Goal: Task Accomplishment & Management: Use online tool/utility

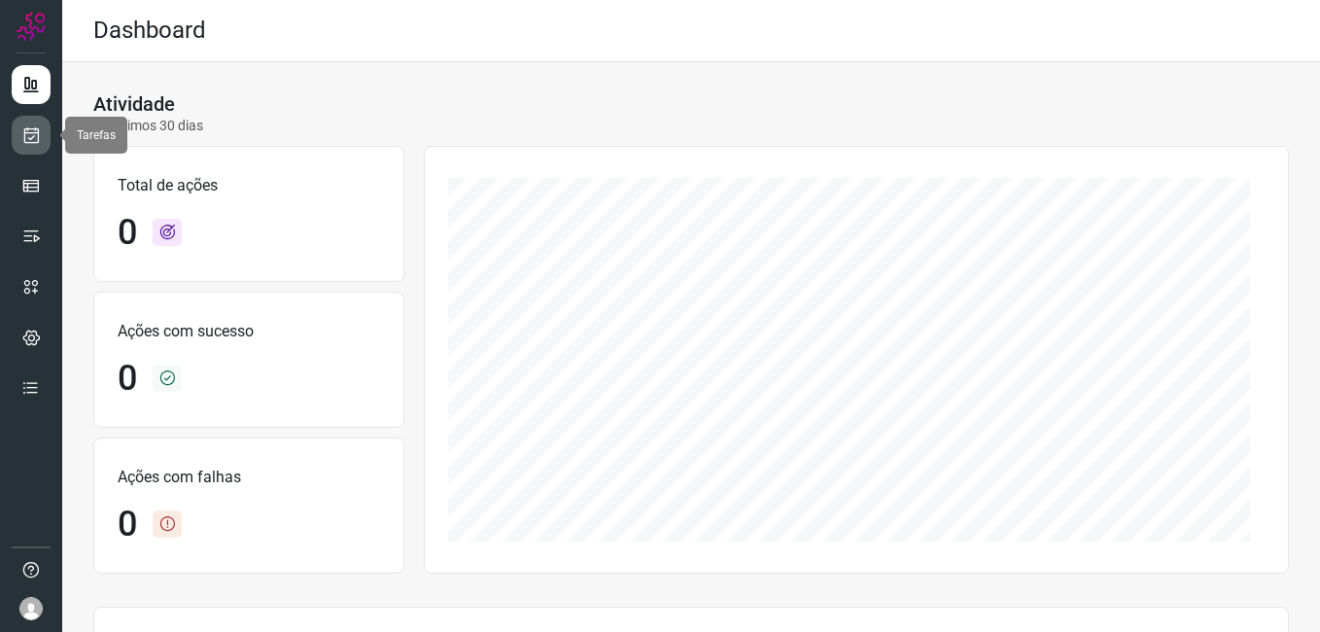
click at [28, 129] on icon at bounding box center [31, 134] width 20 height 19
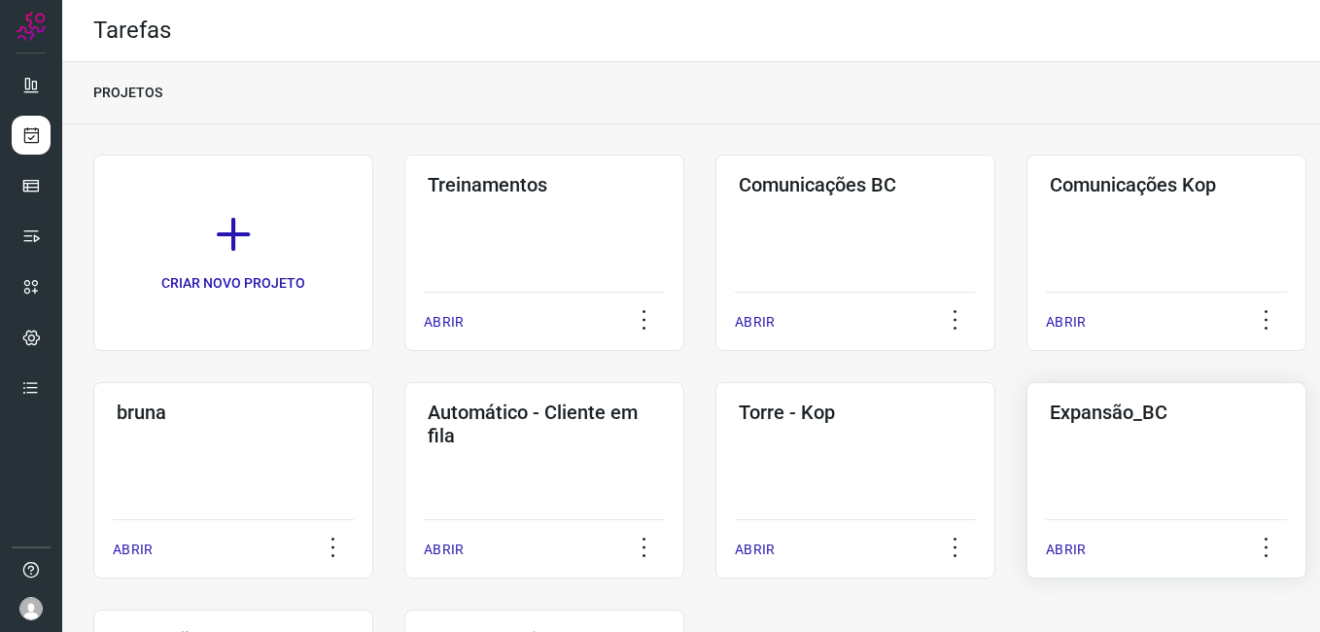
click at [1110, 492] on div "Expansão_BC ABRIR" at bounding box center [1166, 480] width 280 height 196
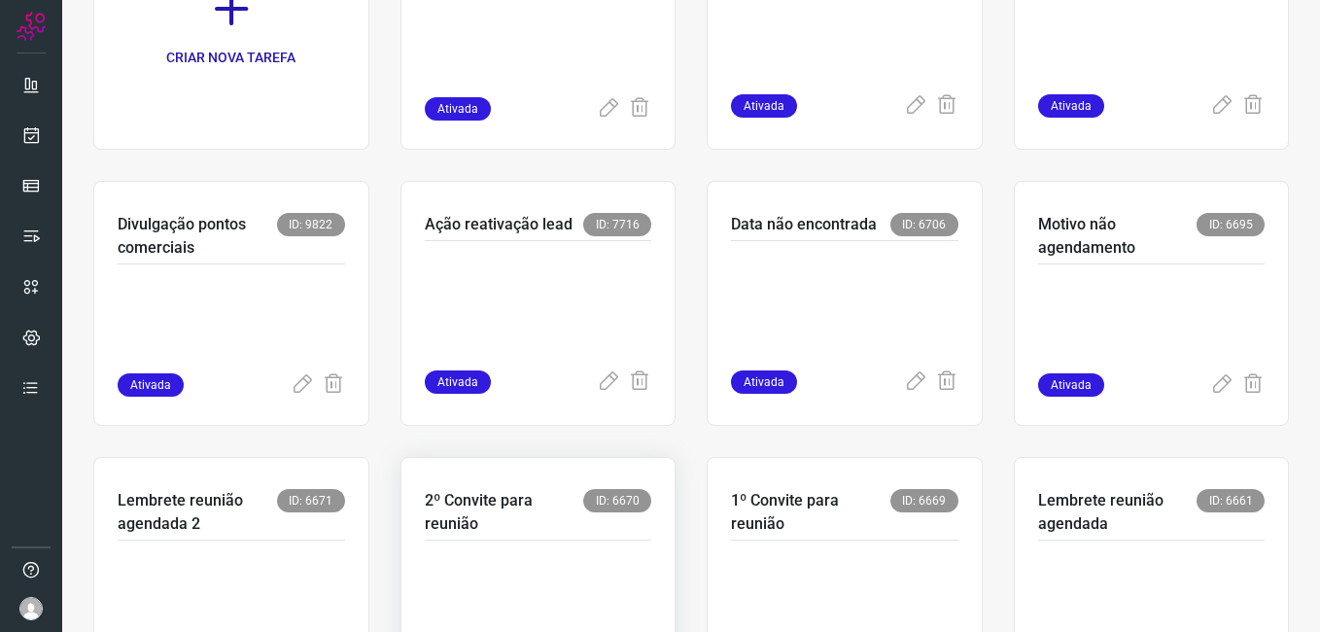
scroll to position [292, 0]
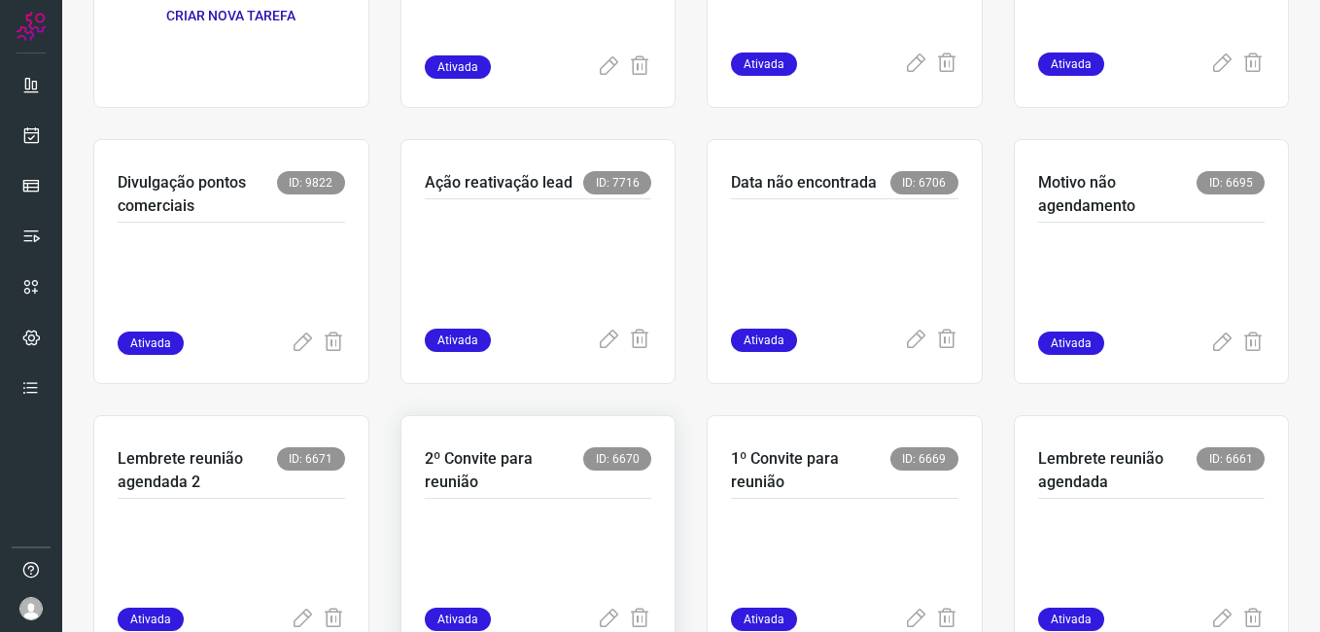
click at [579, 502] on div at bounding box center [538, 553] width 227 height 109
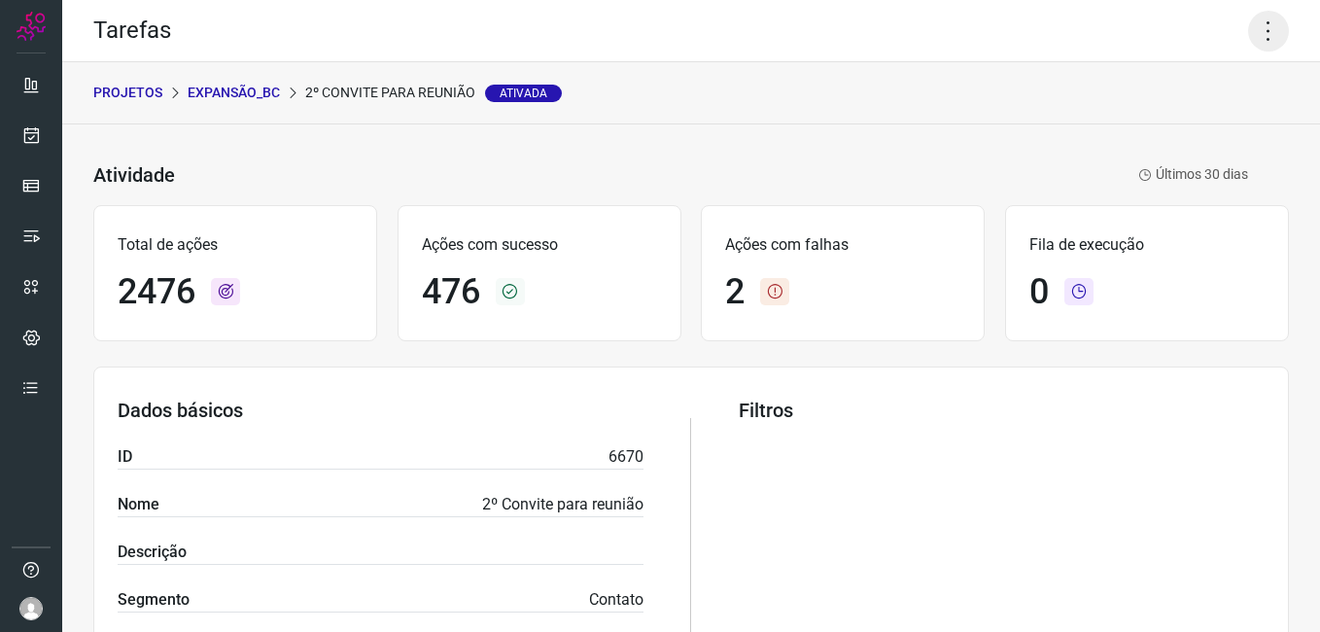
click at [1248, 36] on icon at bounding box center [1268, 31] width 41 height 41
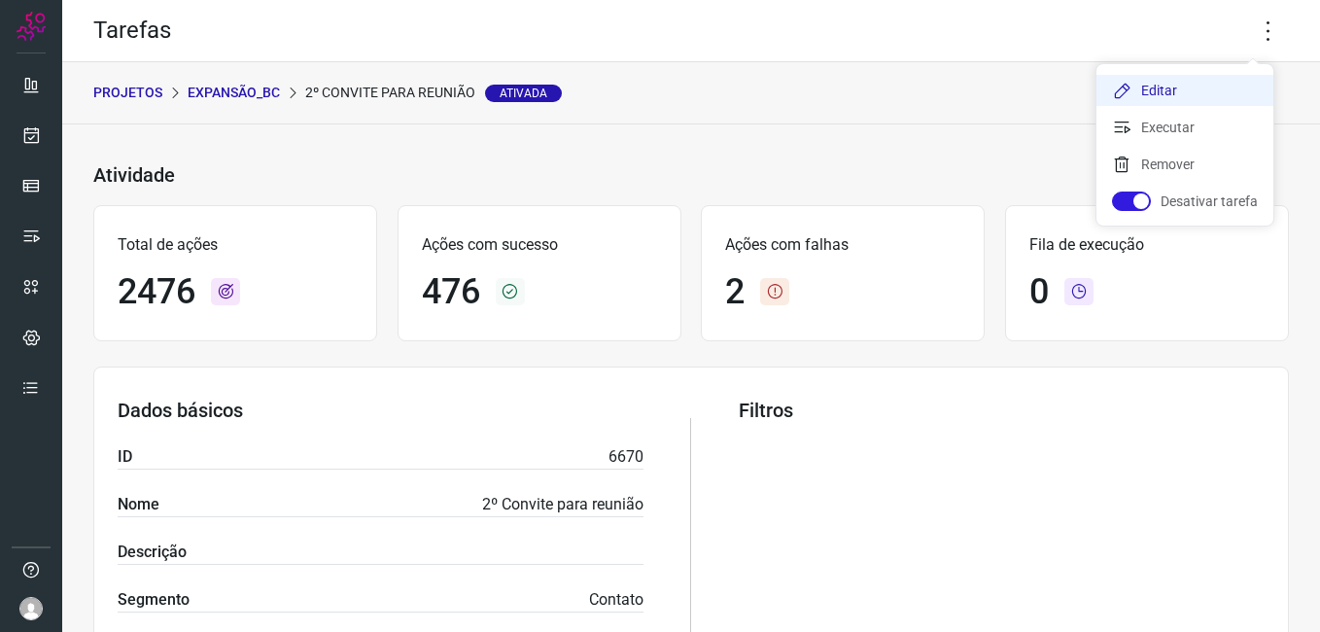
click at [1135, 96] on li "Editar" at bounding box center [1184, 90] width 177 height 31
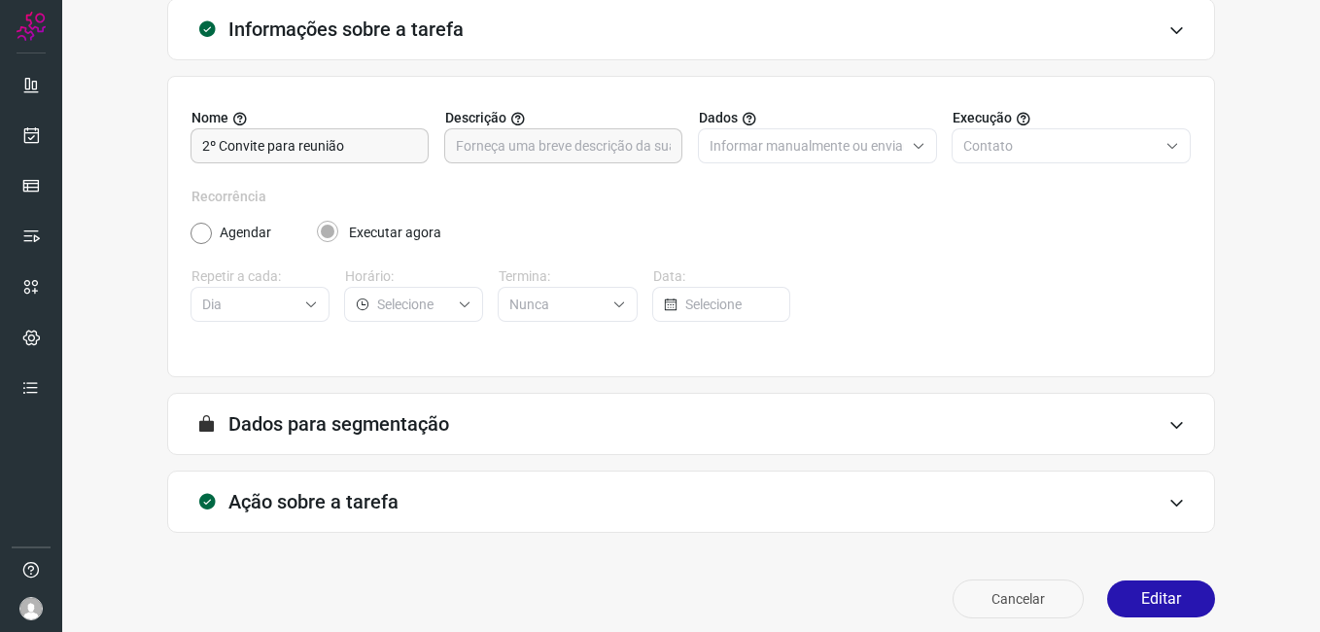
scroll to position [127, 0]
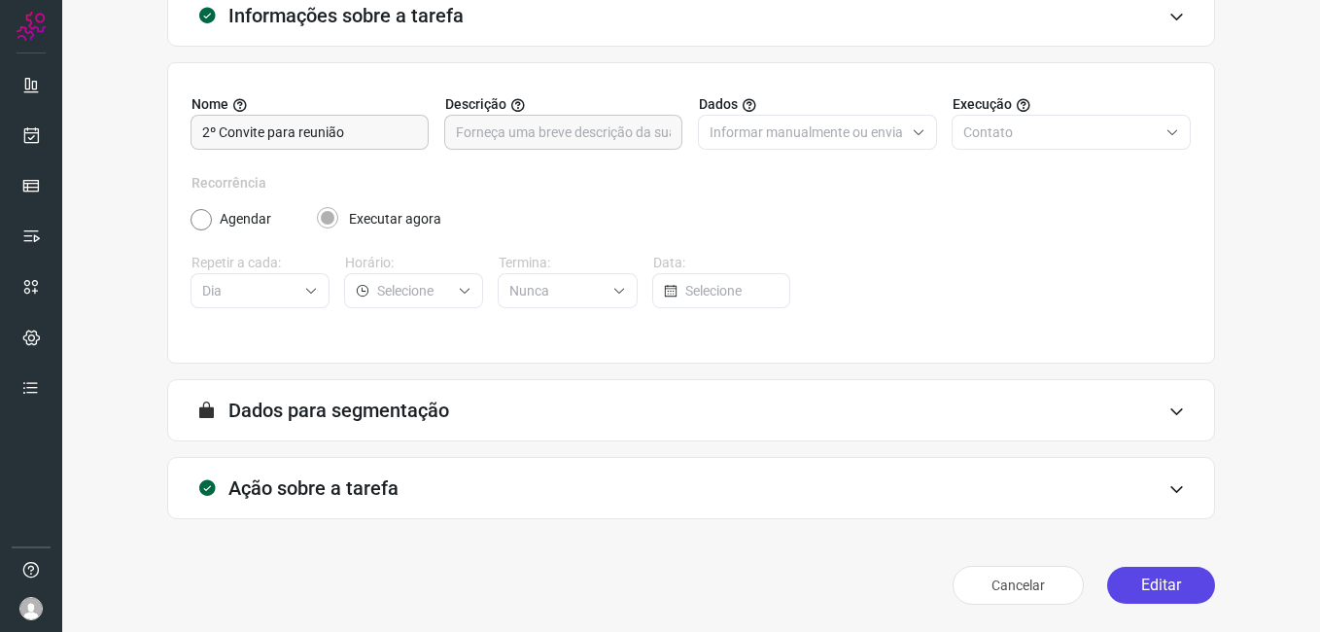
click at [1153, 583] on button "Editar" at bounding box center [1161, 585] width 108 height 37
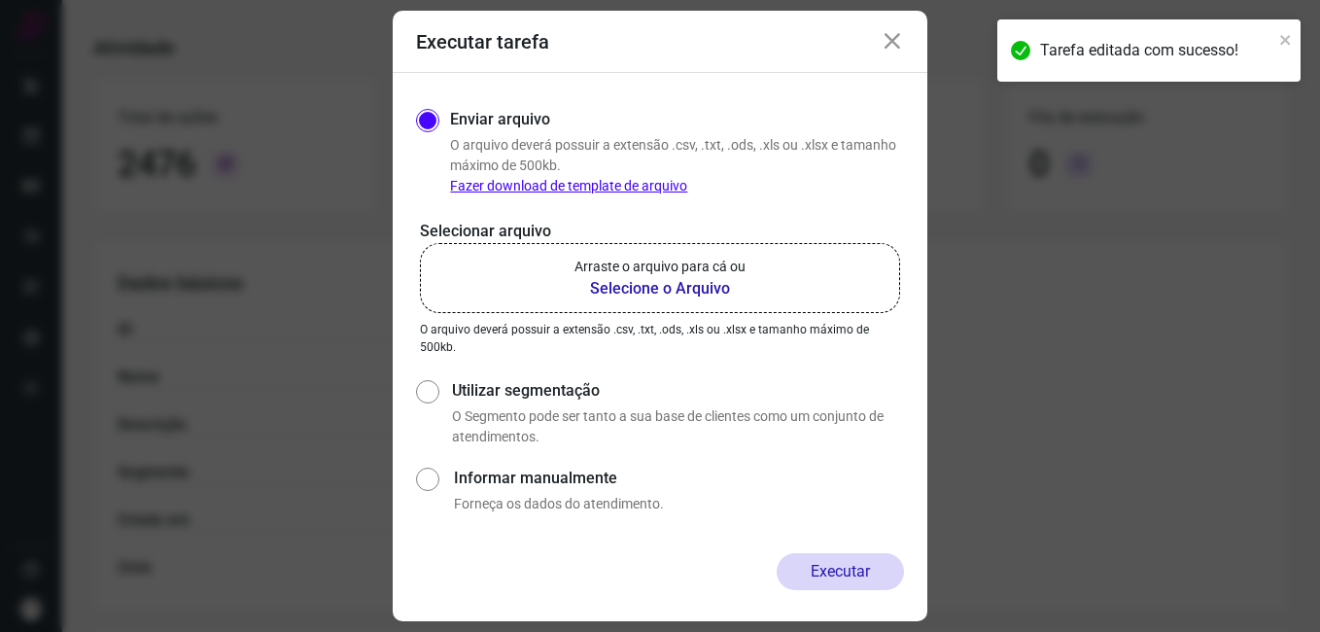
click at [629, 288] on b "Selecione o Arquivo" at bounding box center [659, 288] width 171 height 23
click at [0, 0] on input "Arraste o arquivo para cá ou Selecione o Arquivo" at bounding box center [0, 0] width 0 height 0
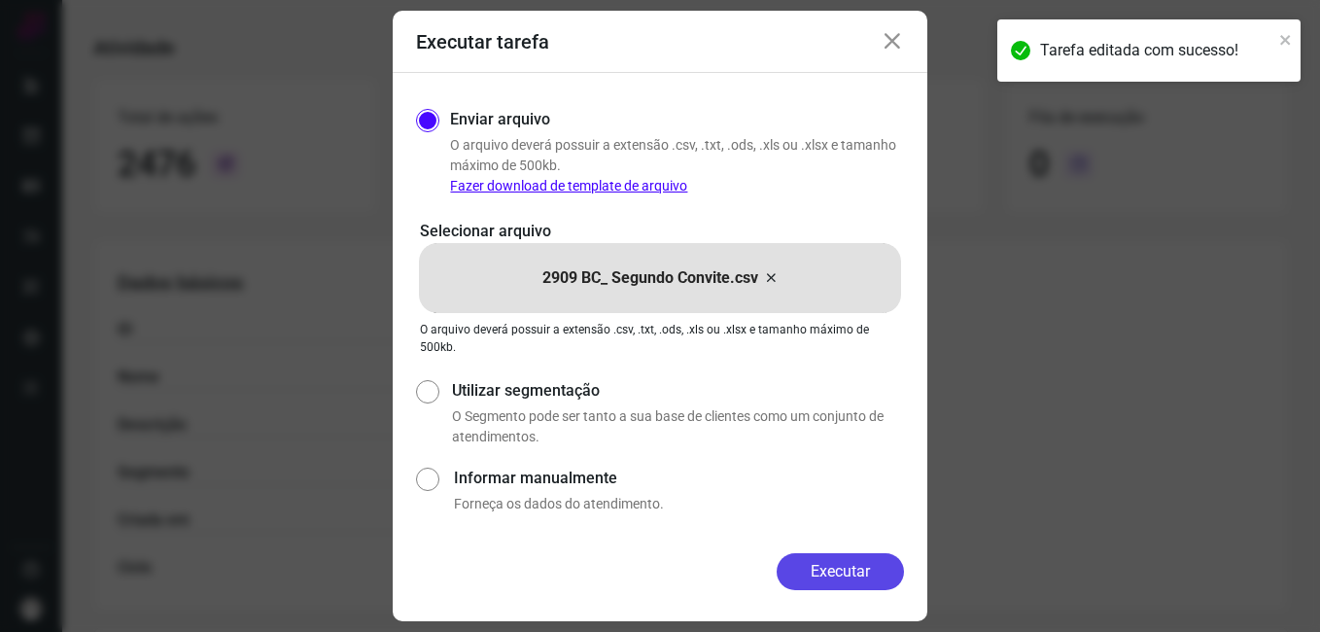
click at [791, 562] on button "Executar" at bounding box center [840, 571] width 127 height 37
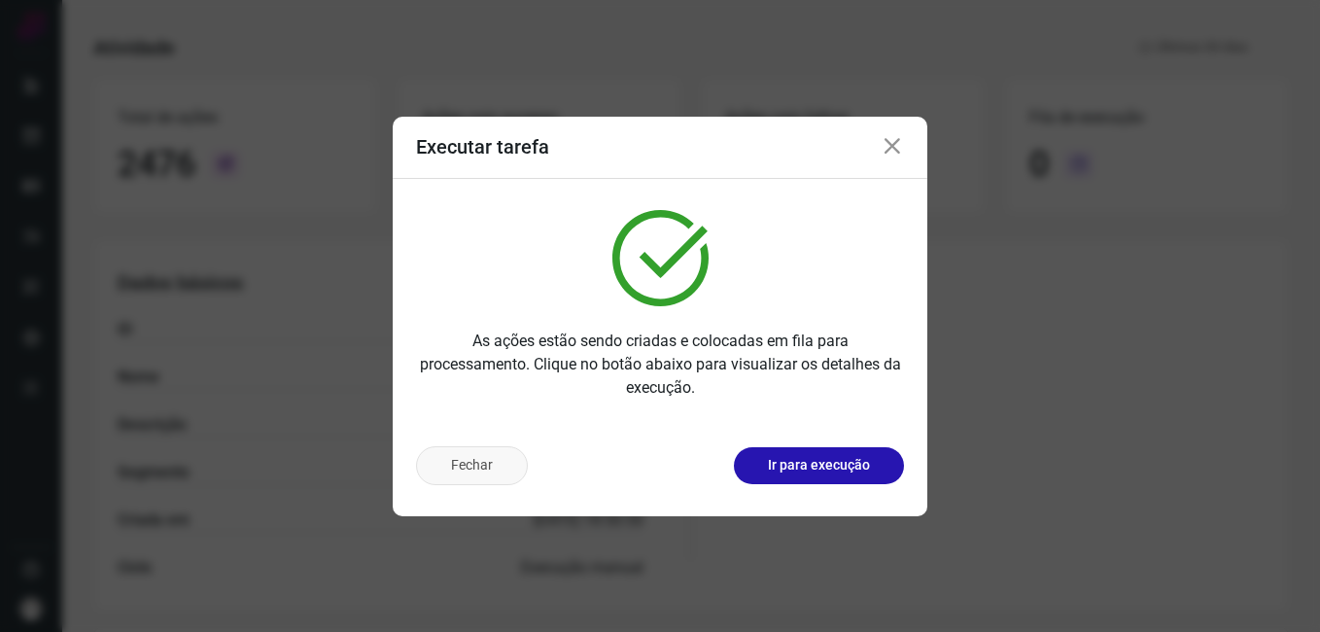
click at [478, 457] on button "Fechar" at bounding box center [472, 465] width 112 height 39
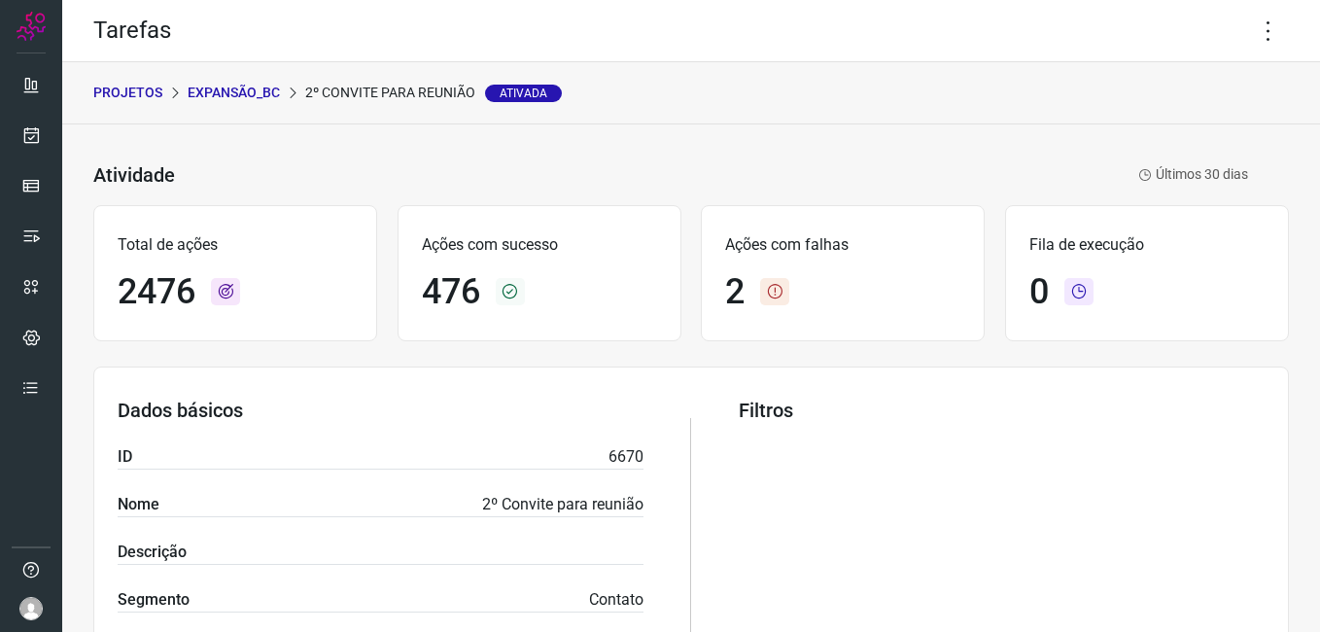
click at [248, 95] on p "Expansão_BC" at bounding box center [234, 93] width 92 height 20
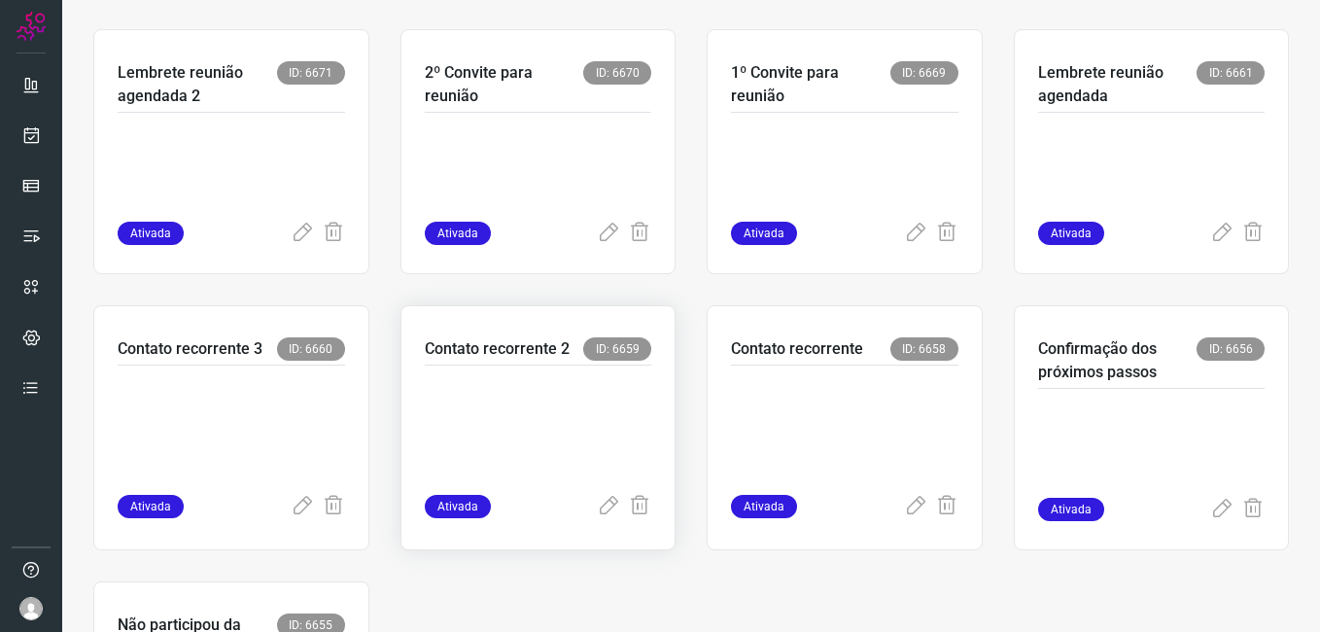
scroll to position [680, 0]
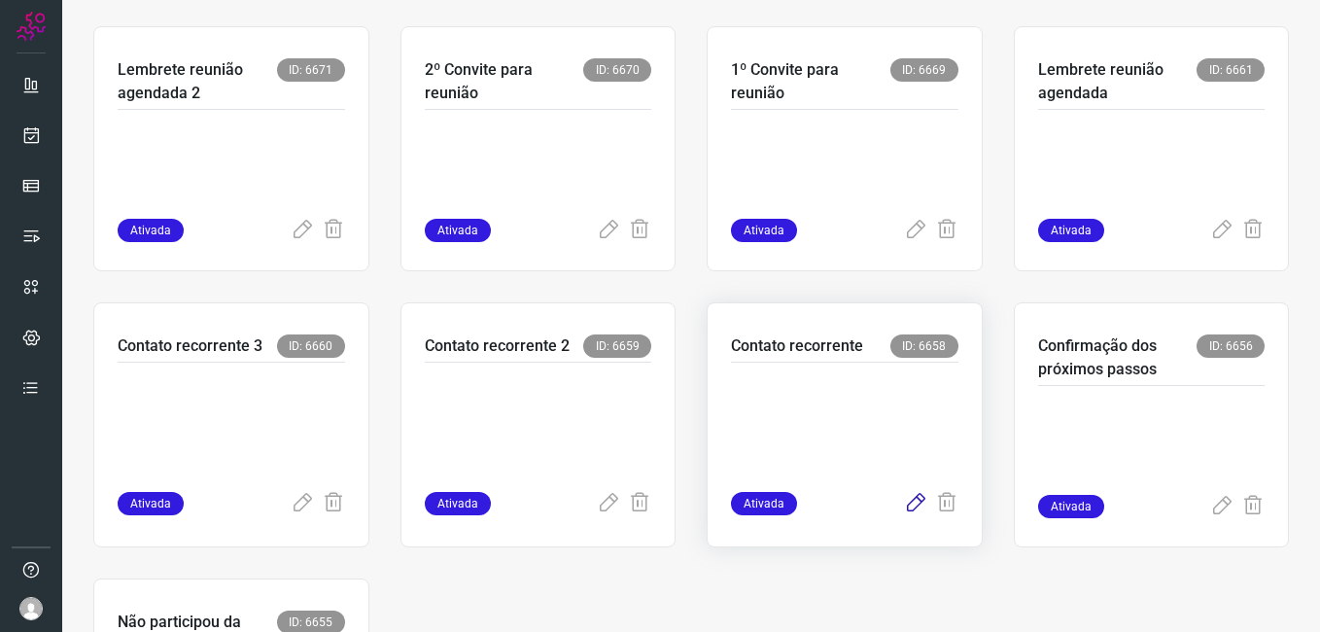
click at [904, 505] on icon at bounding box center [915, 503] width 23 height 23
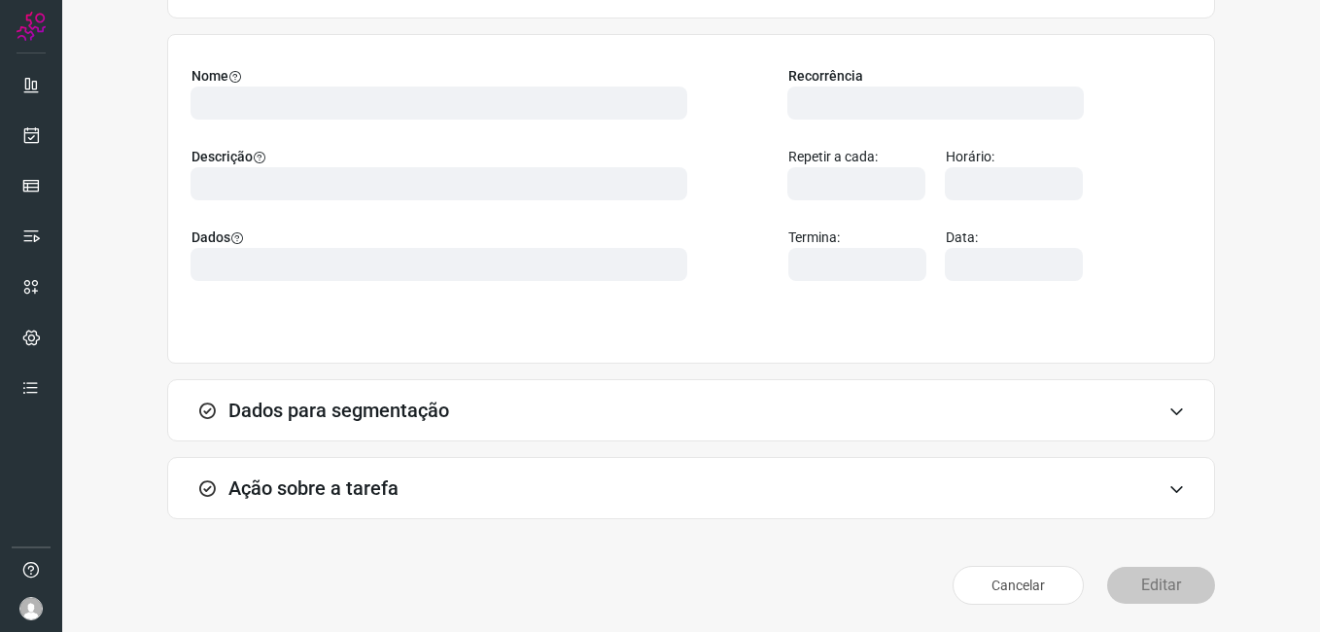
scroll to position [127, 0]
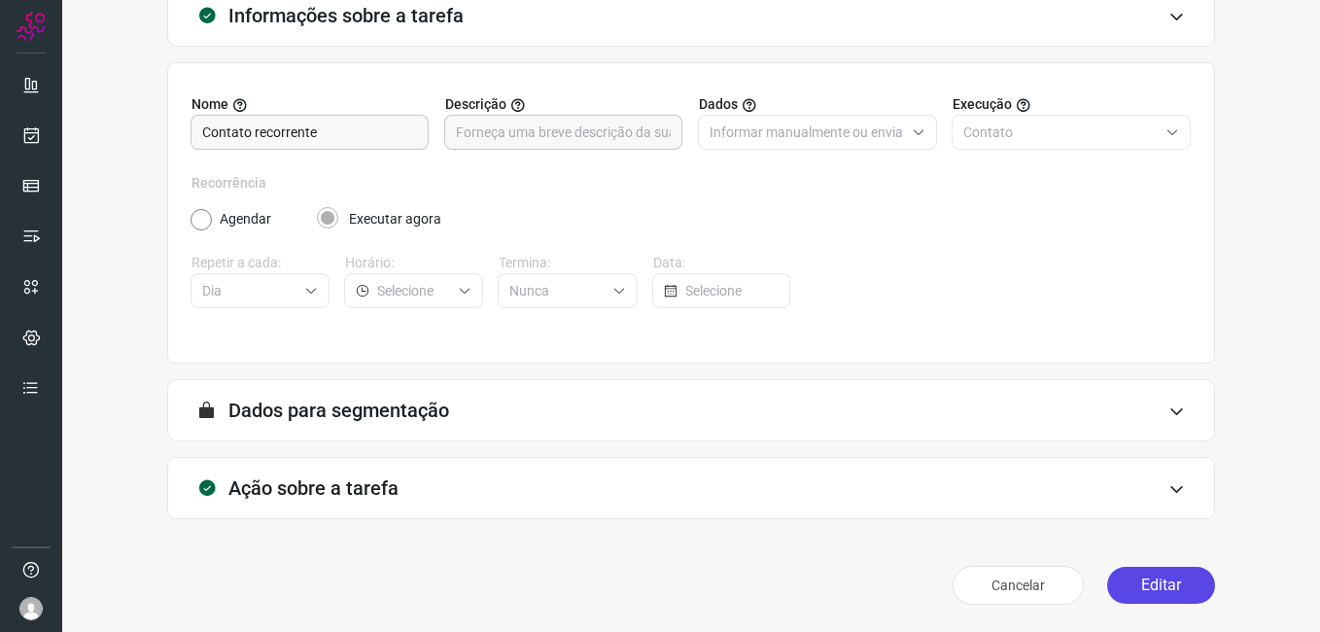
click at [1152, 602] on button "Editar" at bounding box center [1161, 585] width 108 height 37
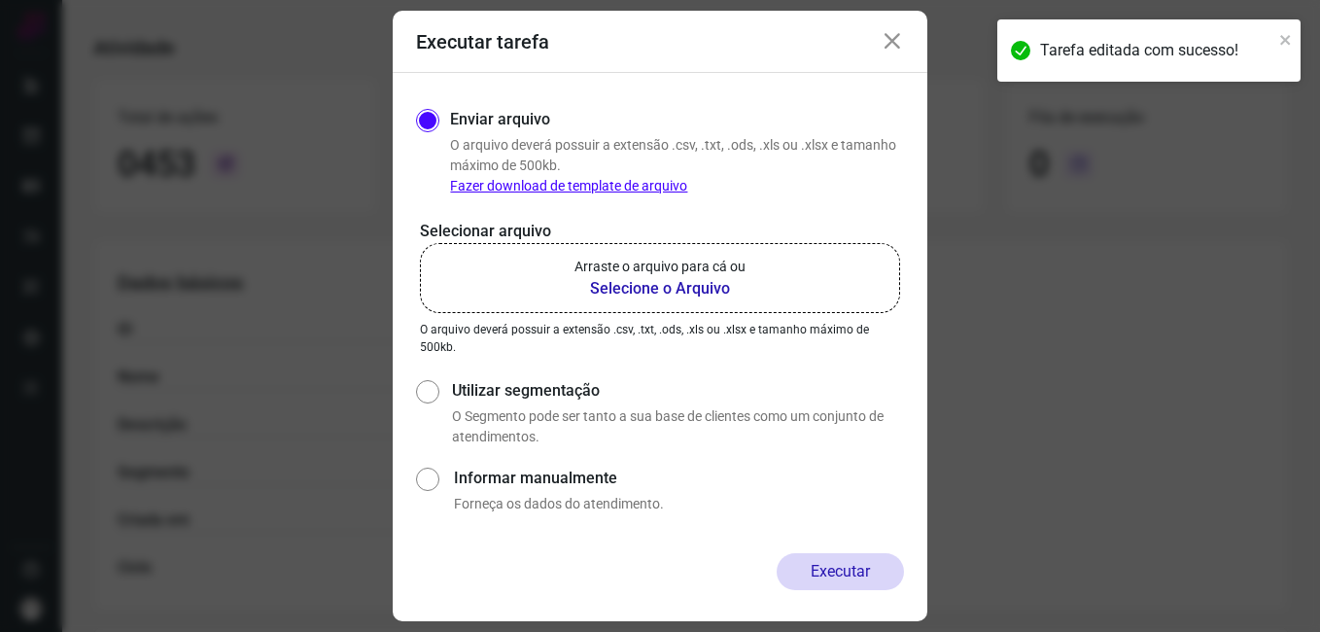
click at [614, 296] on b "Selecione o Arquivo" at bounding box center [659, 288] width 171 height 23
click at [0, 0] on input "Arraste o arquivo para cá ou Selecione o Arquivo" at bounding box center [0, 0] width 0 height 0
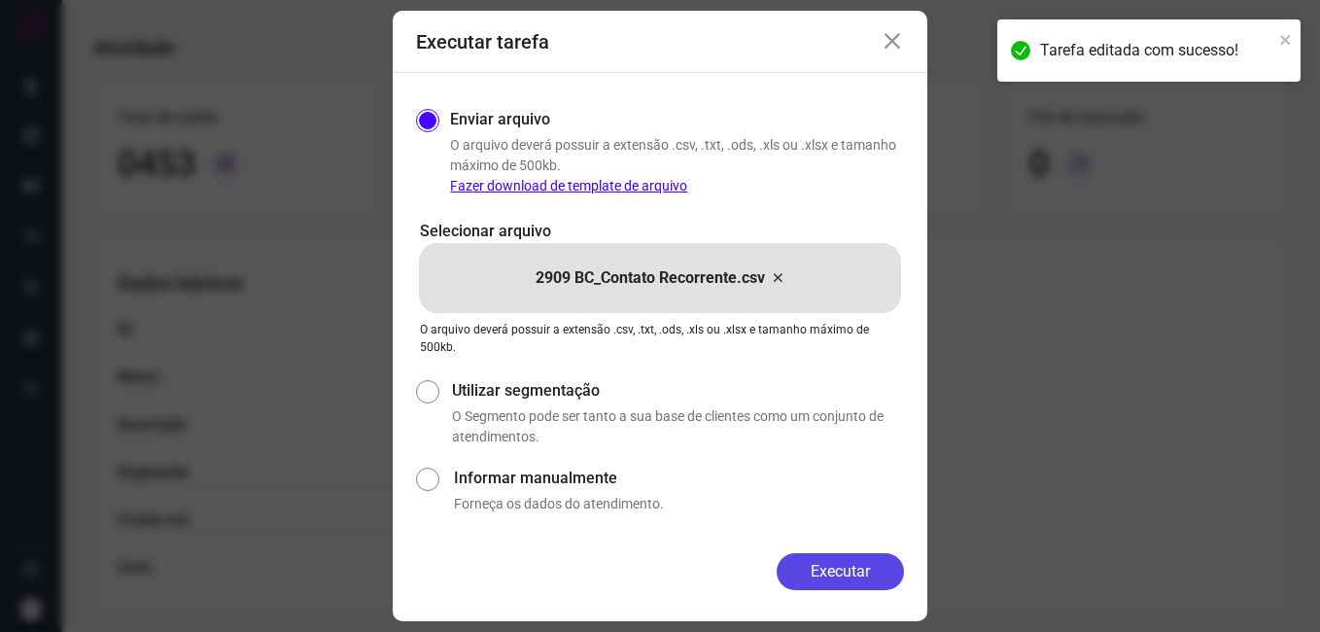
click at [824, 565] on button "Executar" at bounding box center [840, 571] width 127 height 37
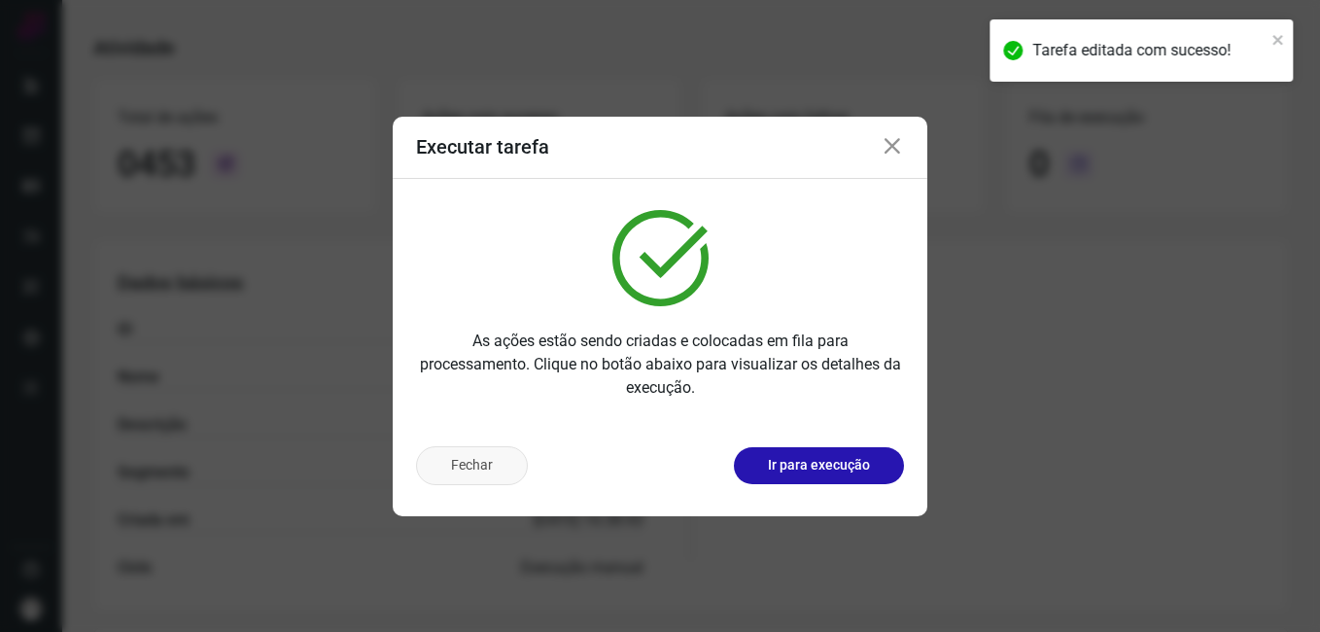
click at [488, 473] on button "Fechar" at bounding box center [472, 465] width 112 height 39
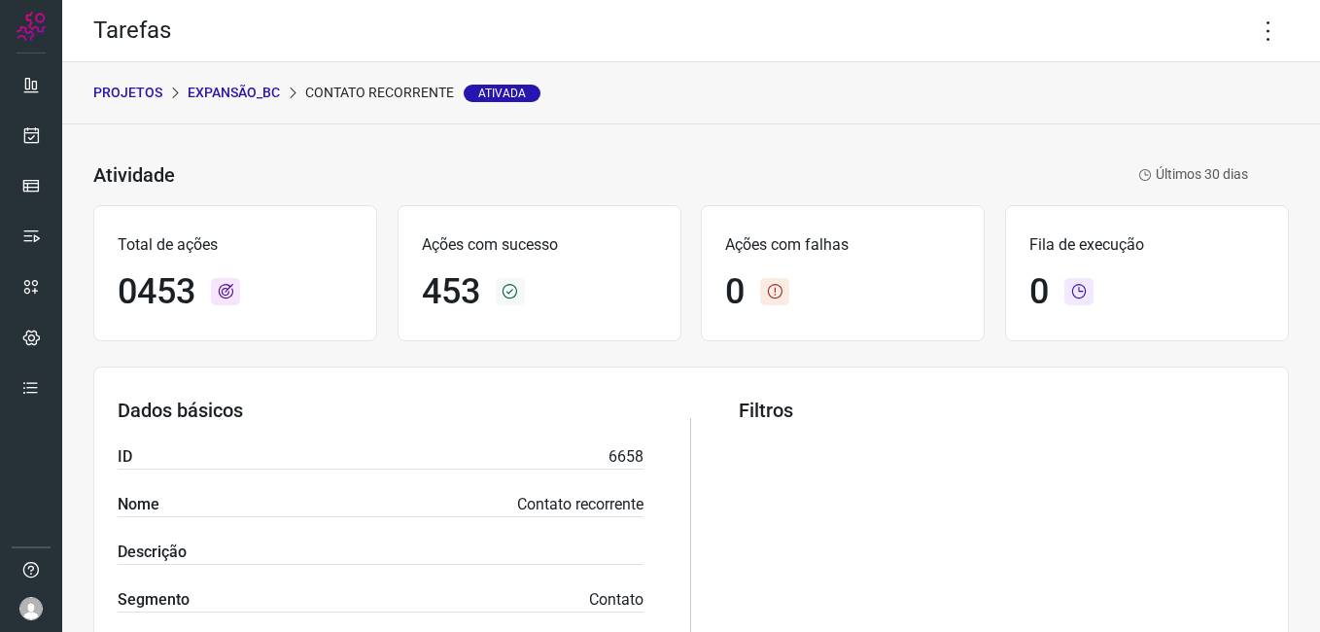
click at [236, 90] on p "Expansão_BC" at bounding box center [234, 93] width 92 height 20
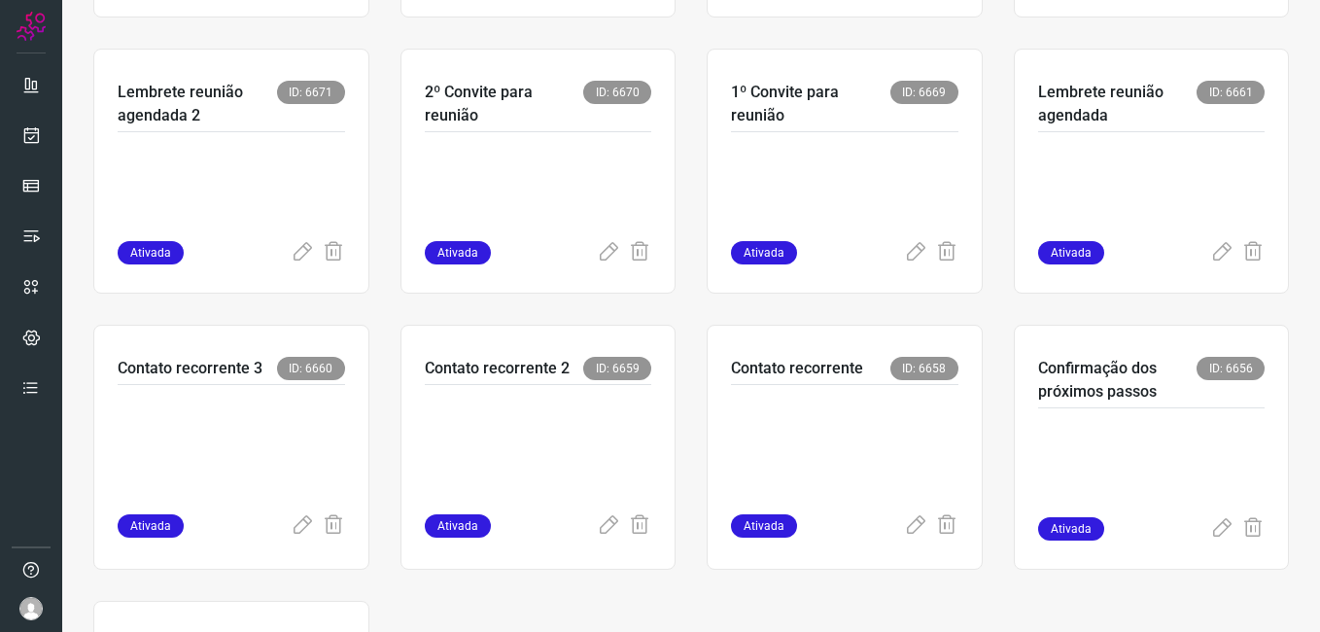
scroll to position [680, 0]
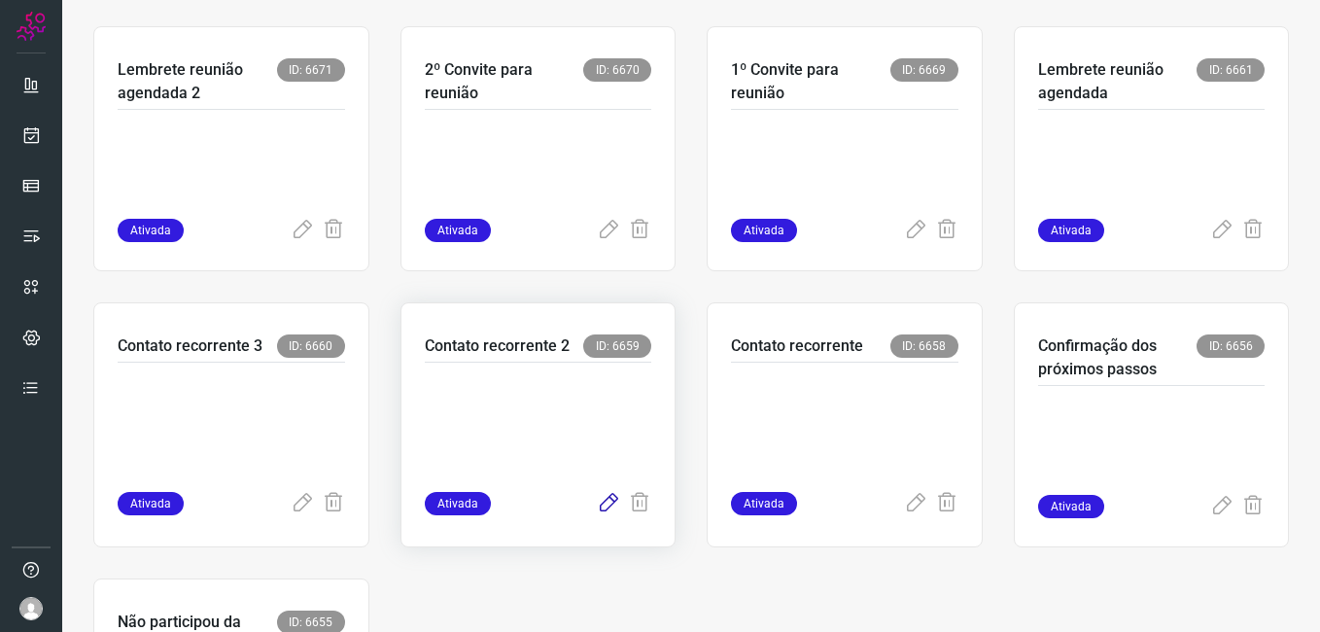
click at [602, 505] on icon at bounding box center [608, 503] width 23 height 23
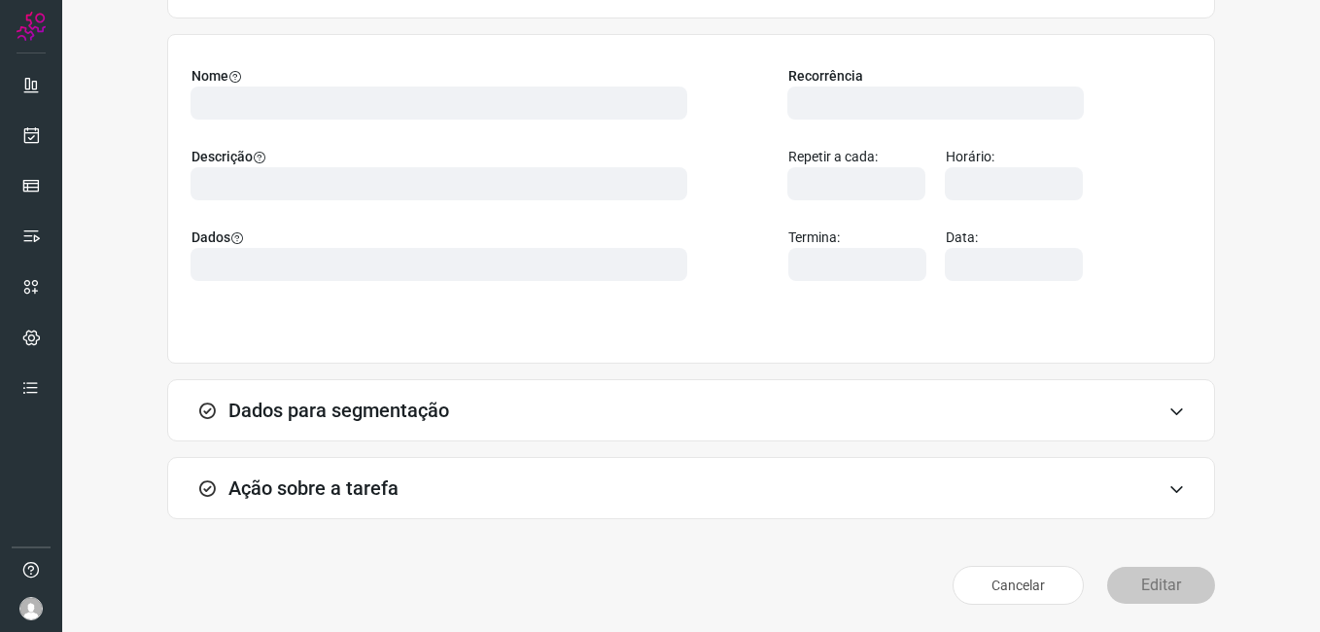
scroll to position [127, 0]
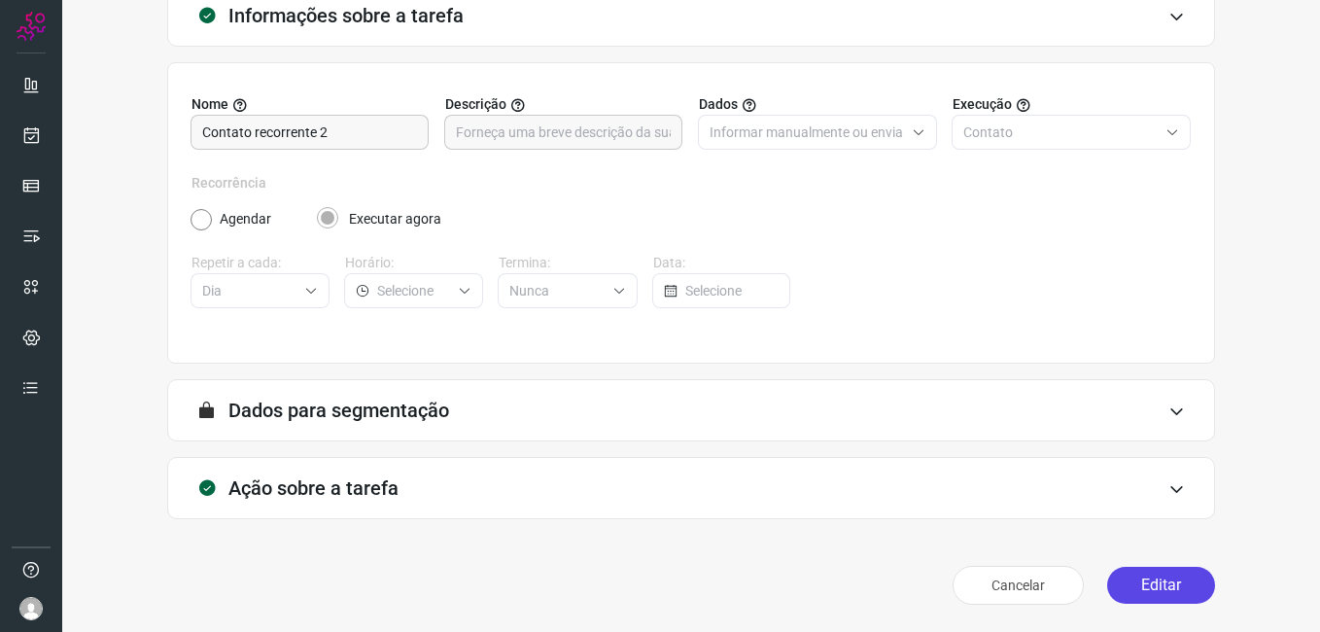
click at [1124, 588] on button "Editar" at bounding box center [1161, 585] width 108 height 37
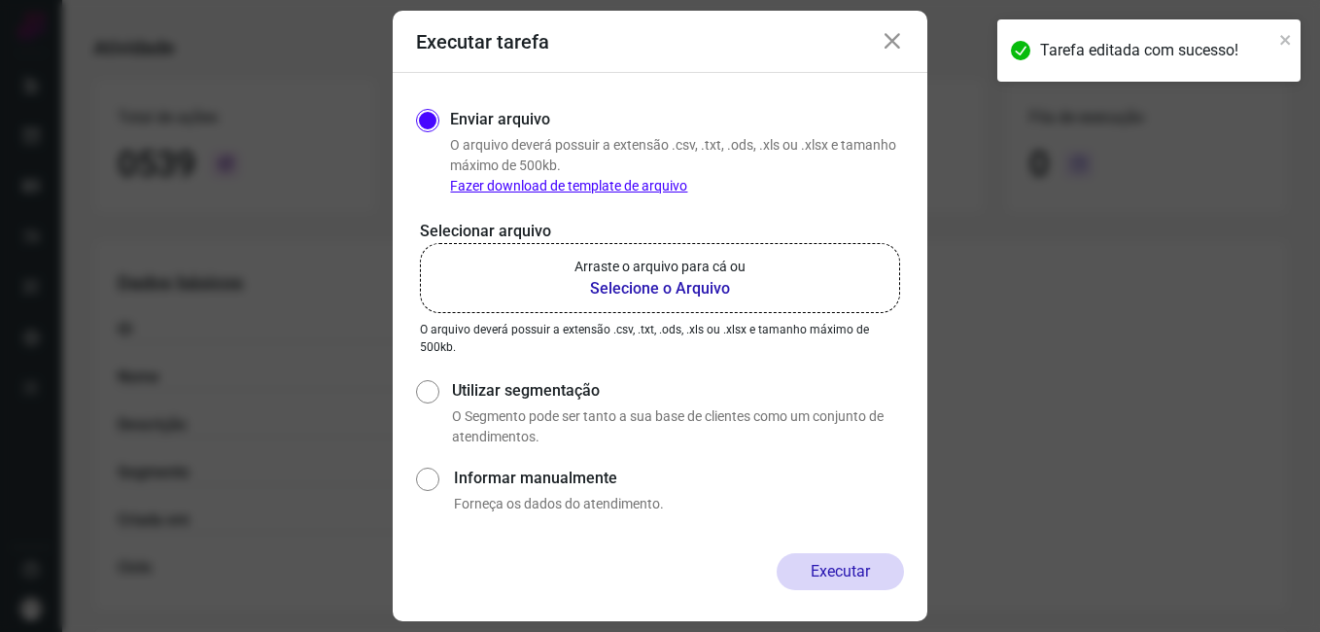
click at [608, 292] on b "Selecione o Arquivo" at bounding box center [659, 288] width 171 height 23
click at [0, 0] on input "Arraste o arquivo para cá ou Selecione o Arquivo" at bounding box center [0, 0] width 0 height 0
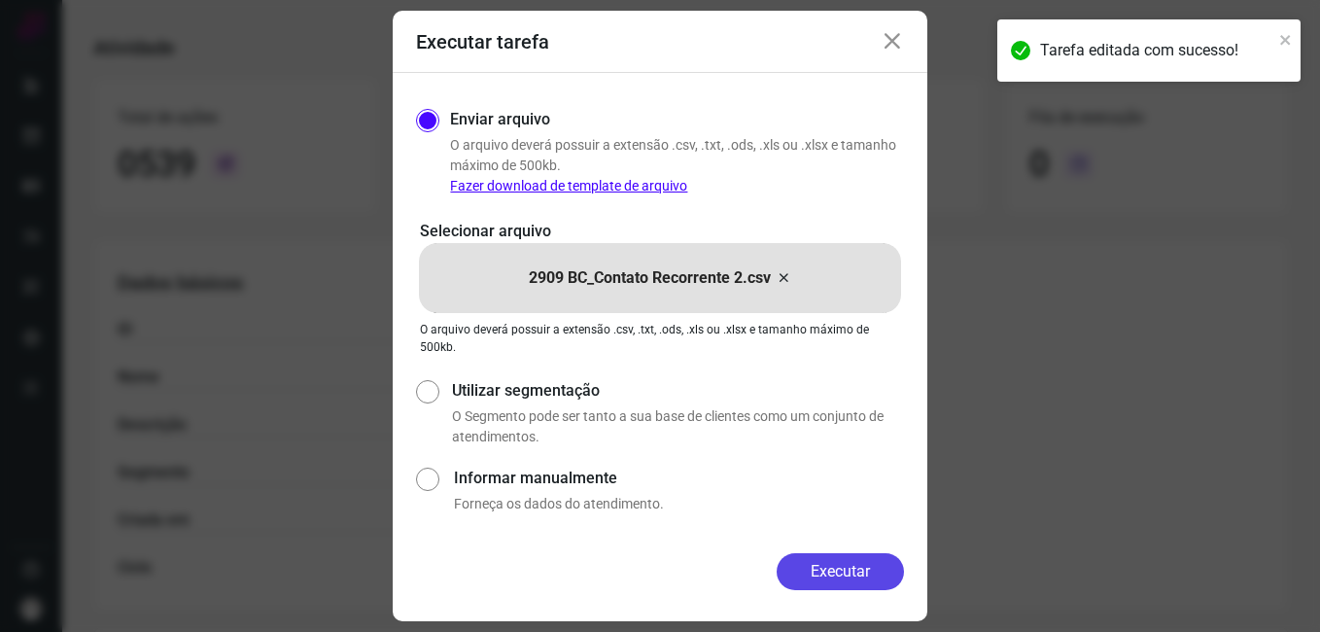
click at [810, 563] on button "Executar" at bounding box center [840, 571] width 127 height 37
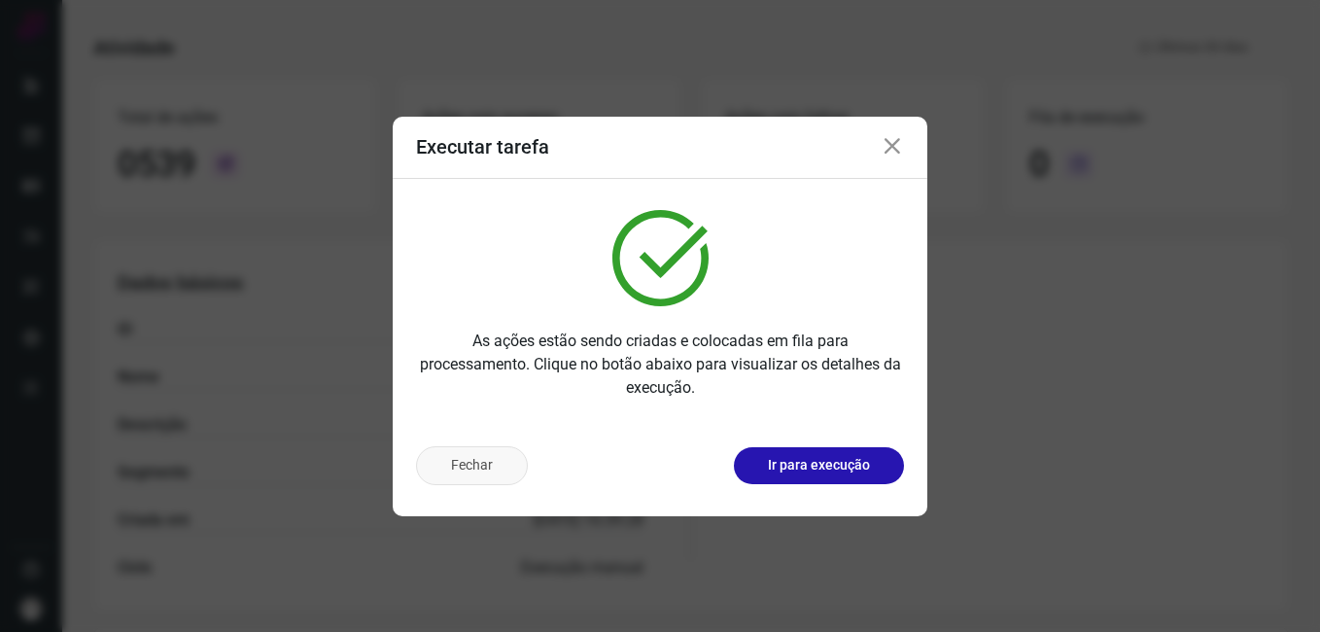
click at [437, 478] on button "Fechar" at bounding box center [472, 465] width 112 height 39
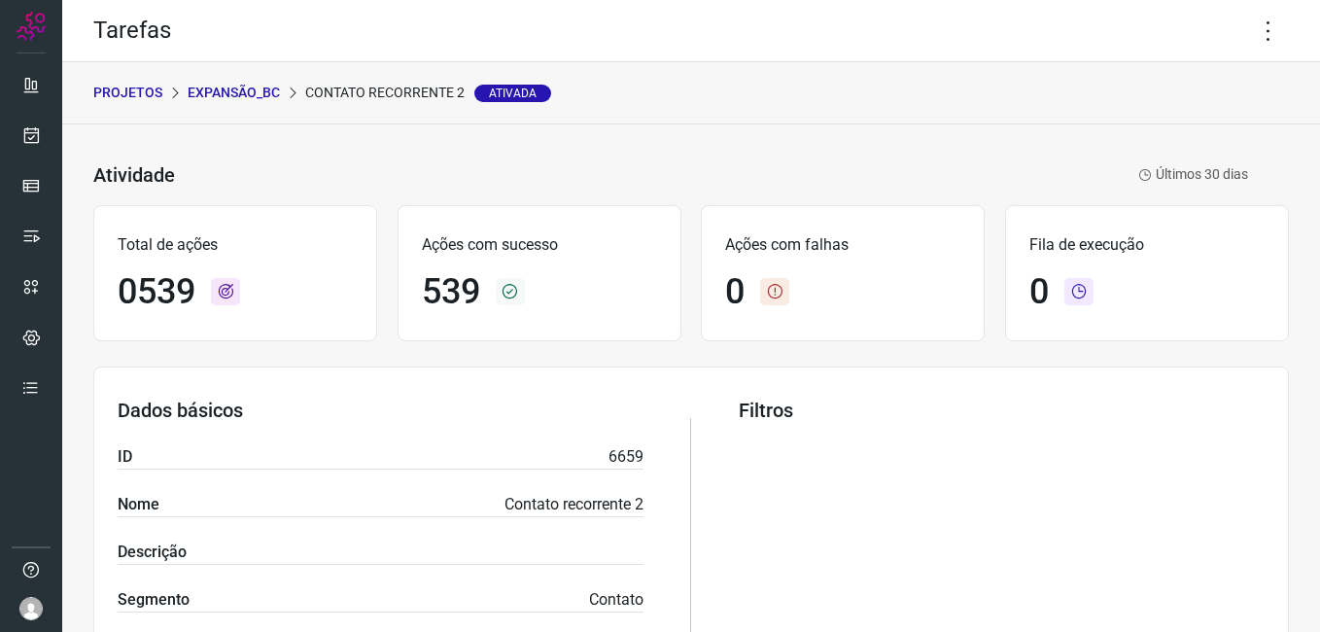
click at [239, 87] on p "Expansão_BC" at bounding box center [234, 93] width 92 height 20
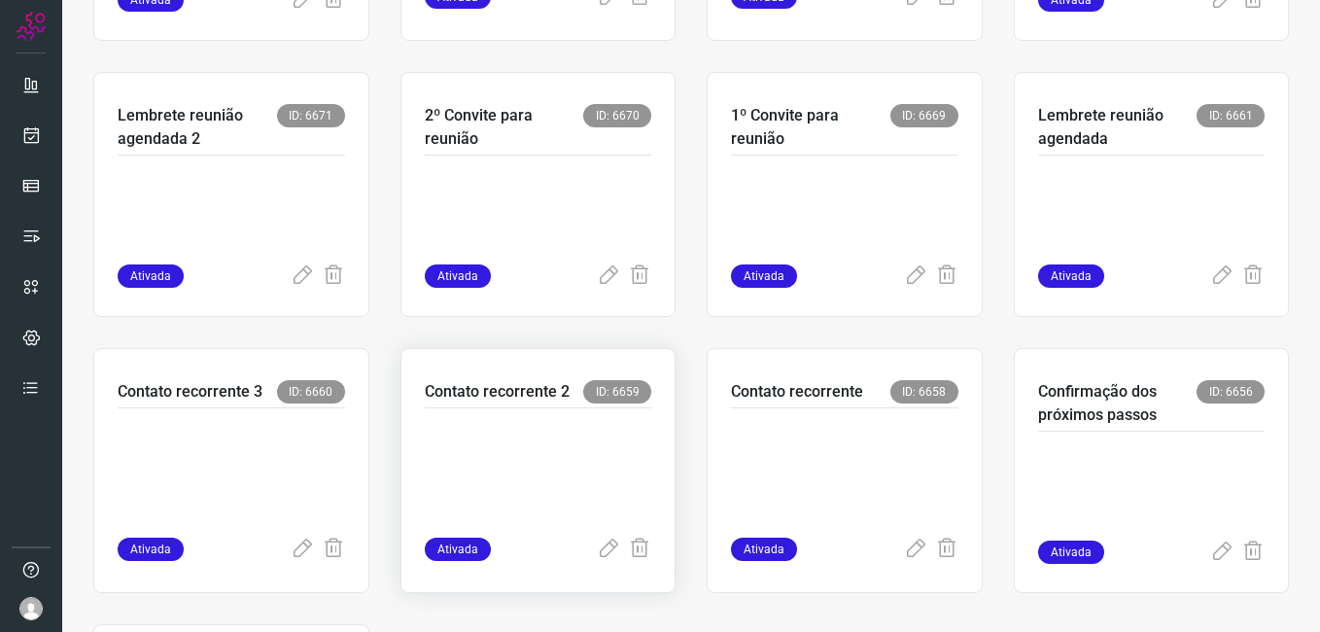
scroll to position [680, 0]
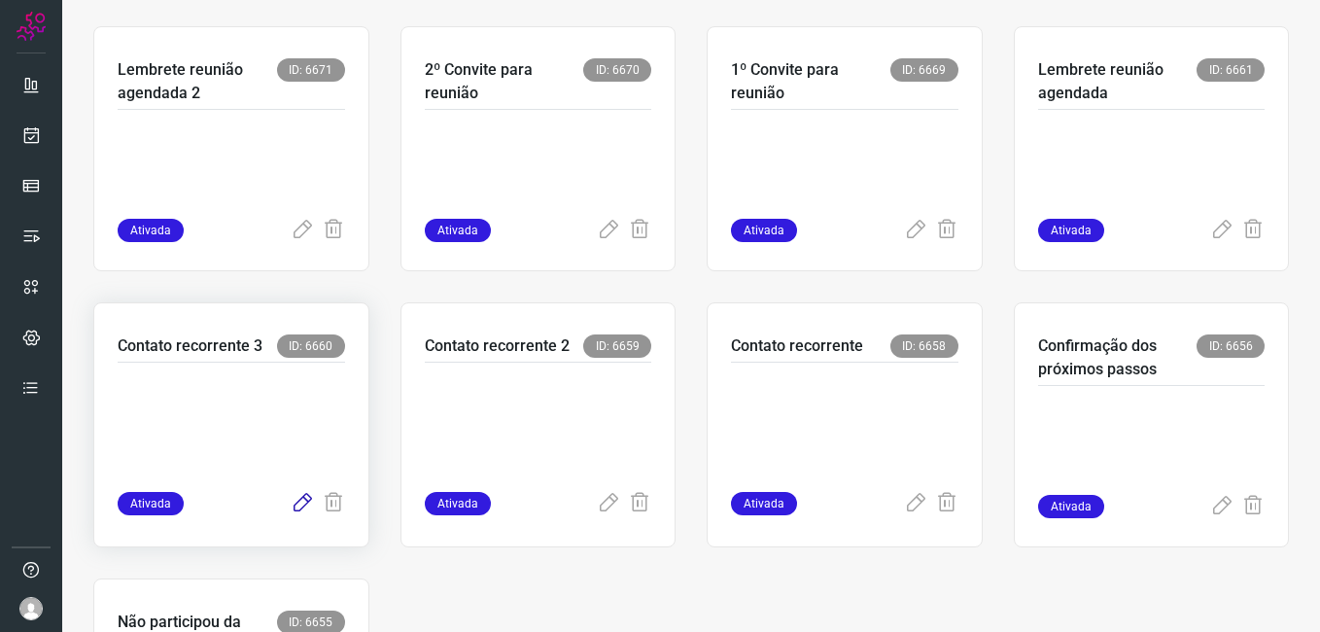
click at [296, 500] on icon at bounding box center [302, 503] width 23 height 23
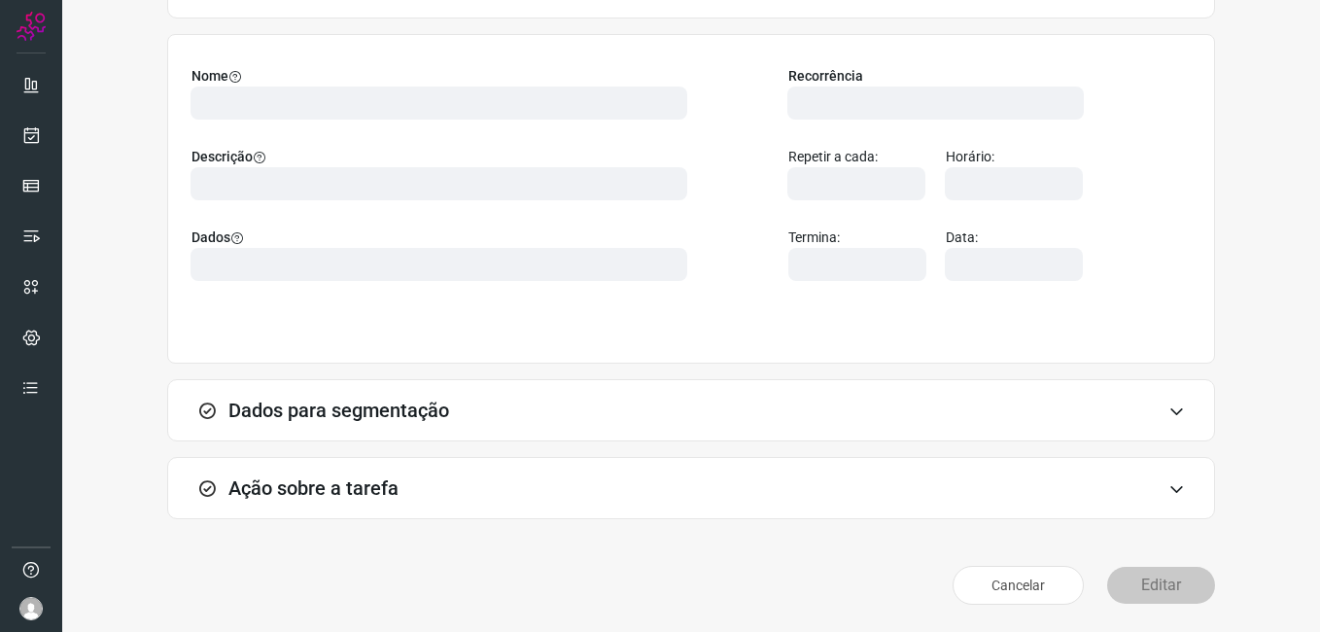
scroll to position [127, 0]
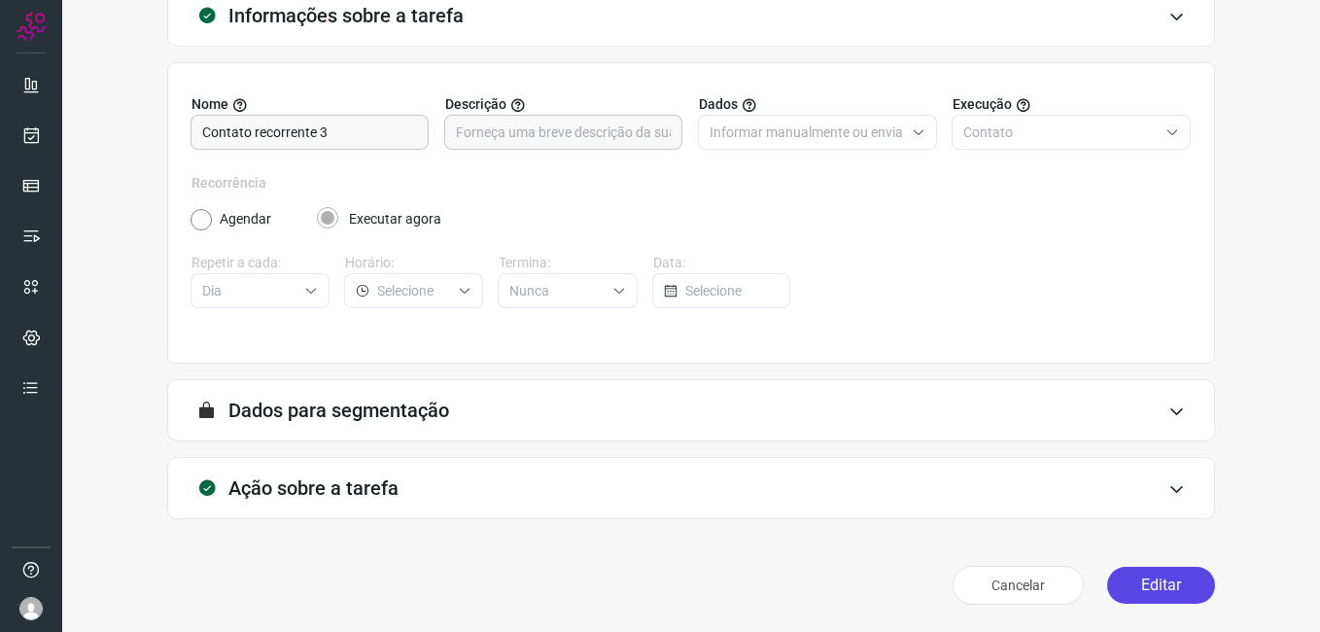
click at [1122, 595] on button "Editar" at bounding box center [1161, 585] width 108 height 37
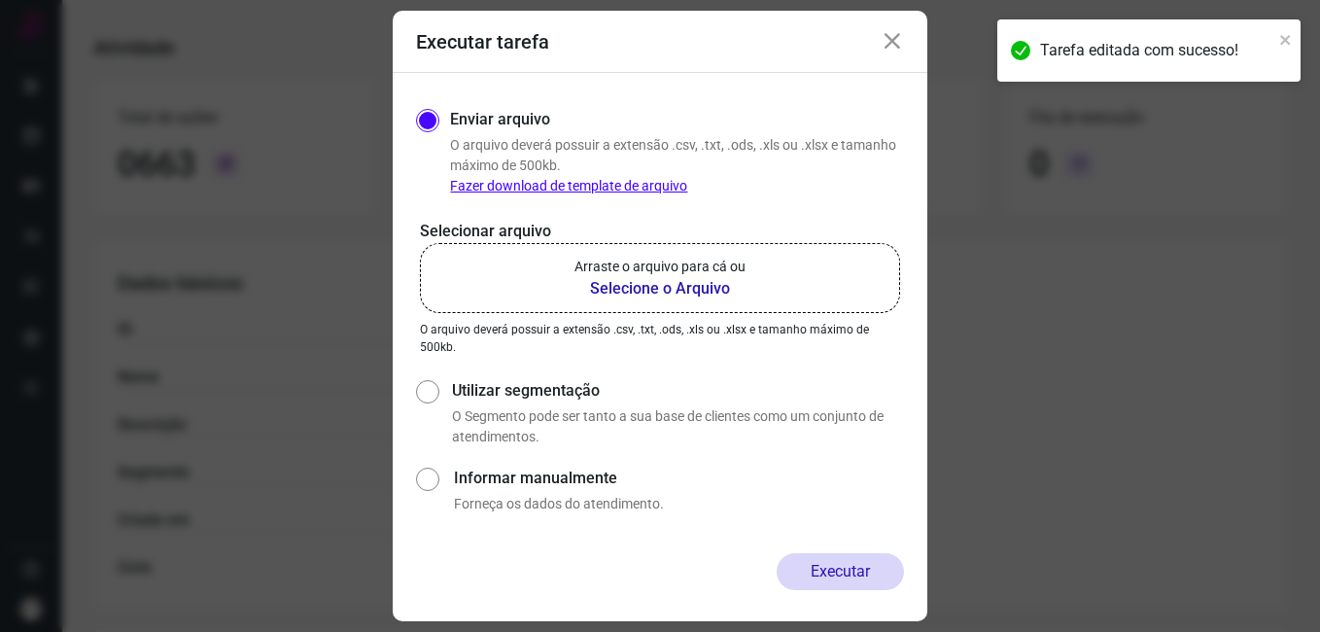
click at [627, 280] on b "Selecione o Arquivo" at bounding box center [659, 288] width 171 height 23
click at [0, 0] on input "Arraste o arquivo para cá ou Selecione o Arquivo" at bounding box center [0, 0] width 0 height 0
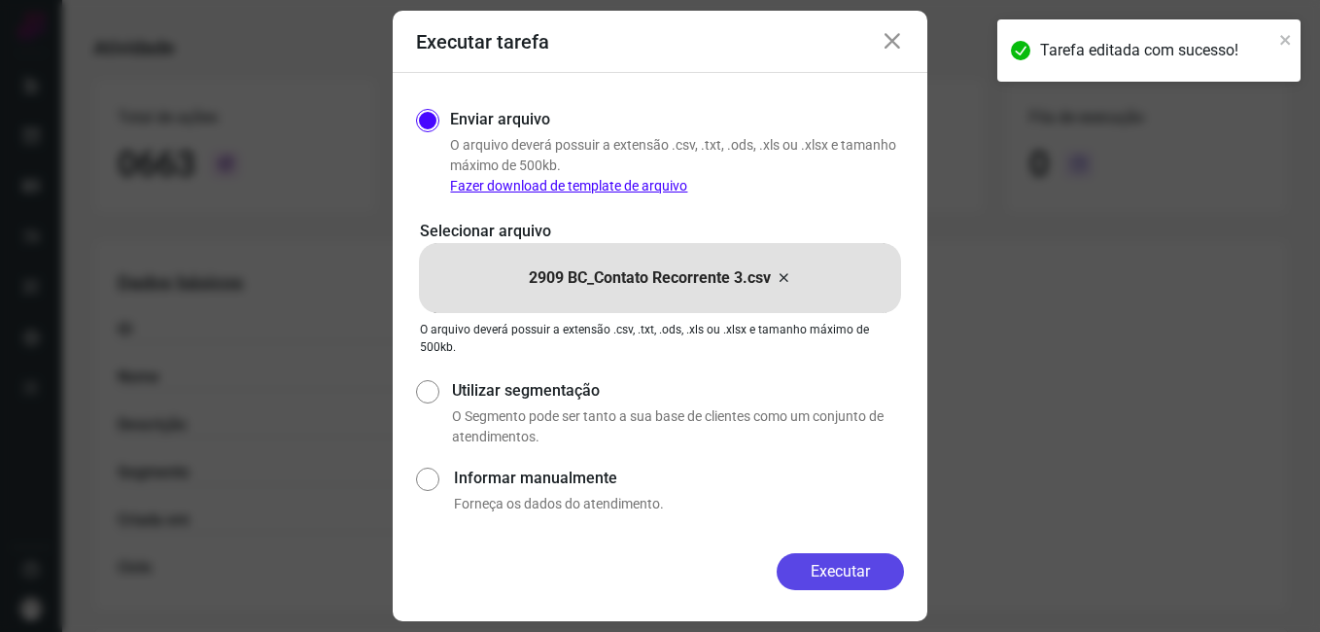
click at [799, 566] on button "Executar" at bounding box center [840, 571] width 127 height 37
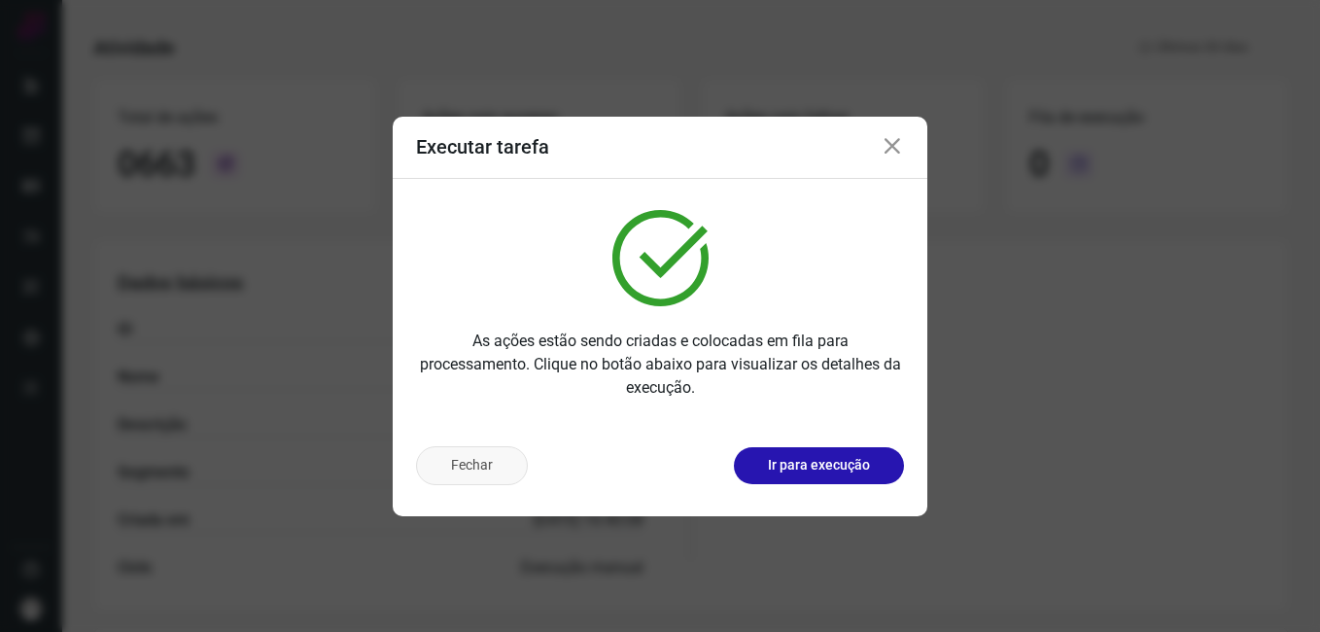
click at [470, 479] on button "Fechar" at bounding box center [472, 465] width 112 height 39
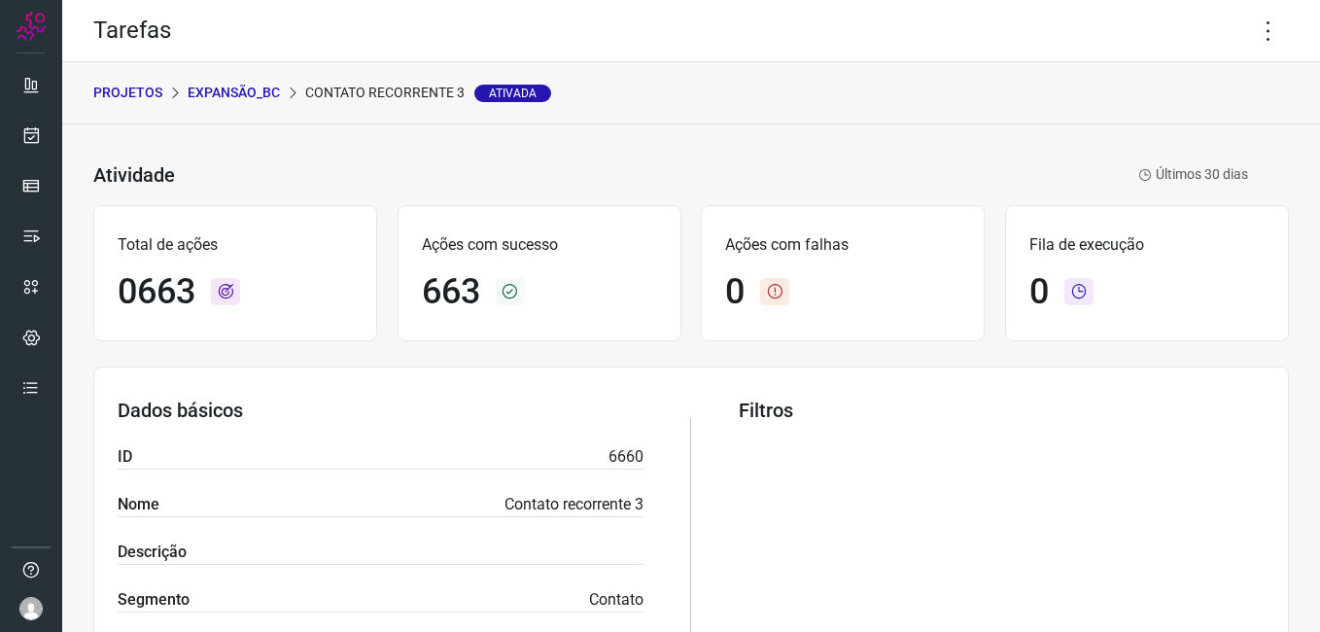
click at [239, 96] on p "Expansão_BC" at bounding box center [234, 93] width 92 height 20
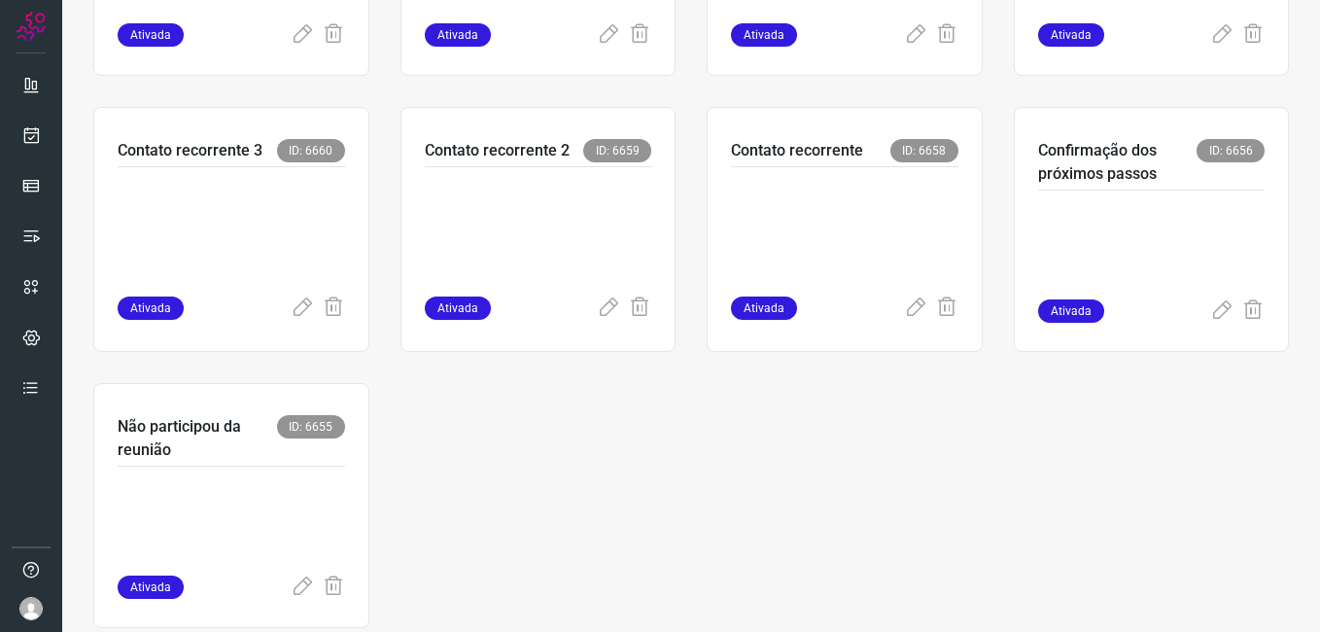
scroll to position [920, 0]
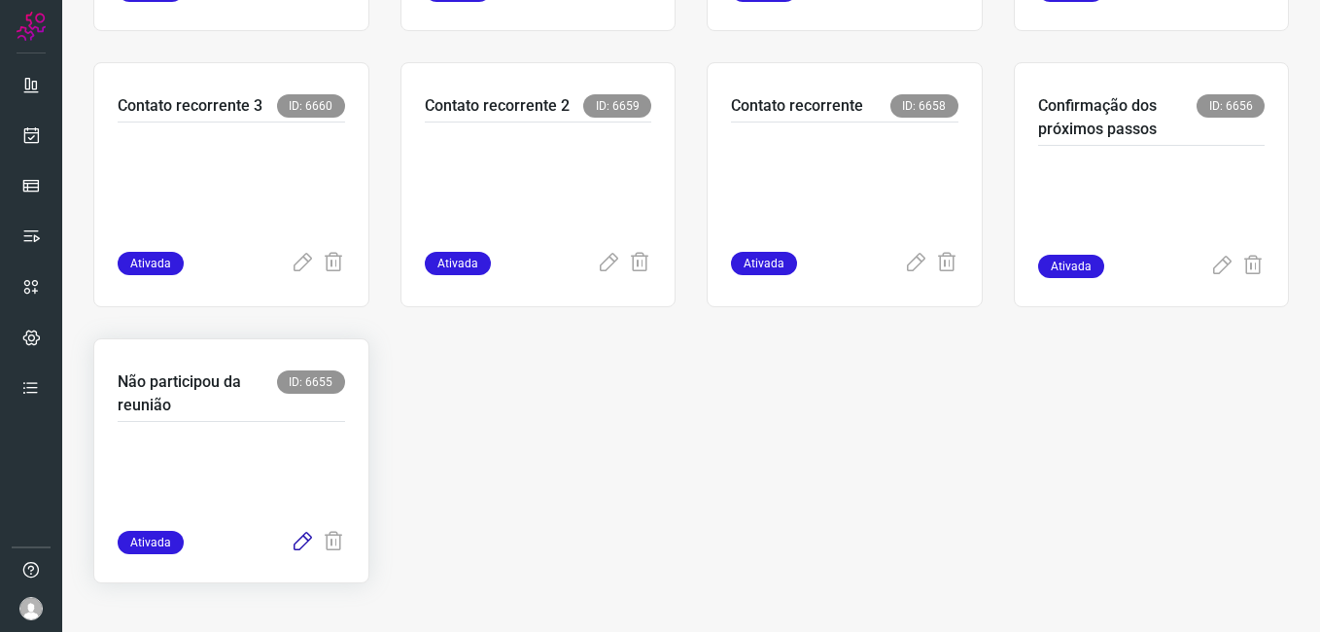
click at [295, 538] on icon at bounding box center [302, 542] width 23 height 23
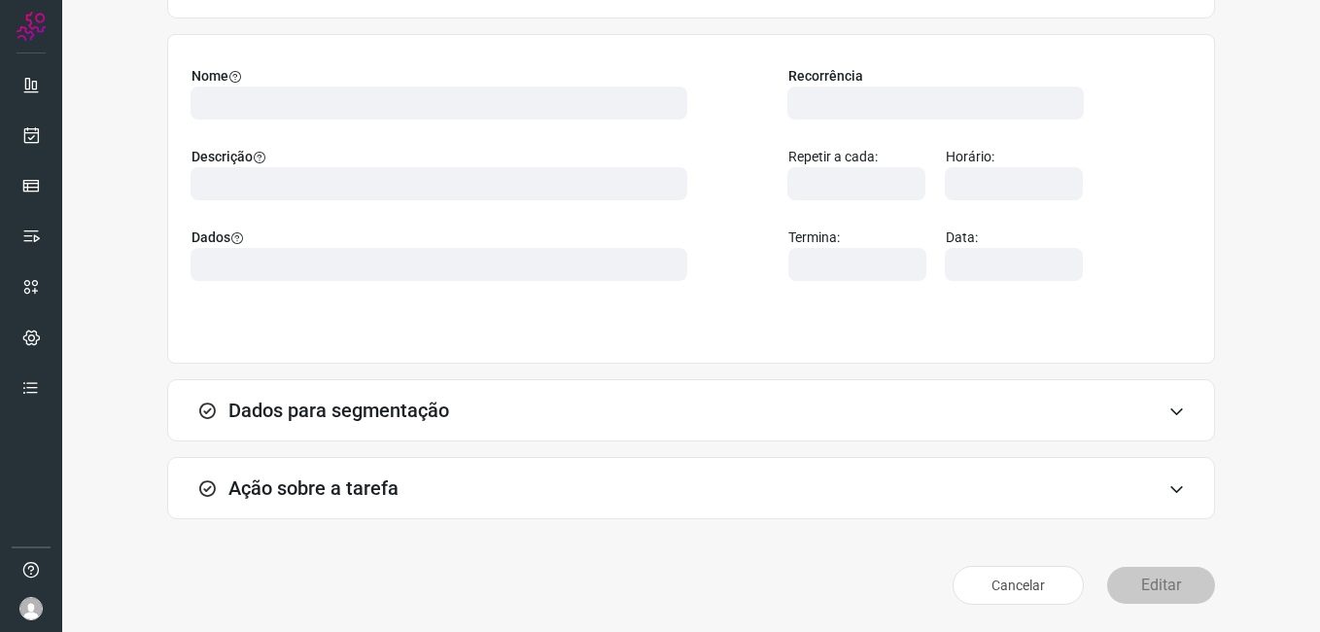
scroll to position [127, 0]
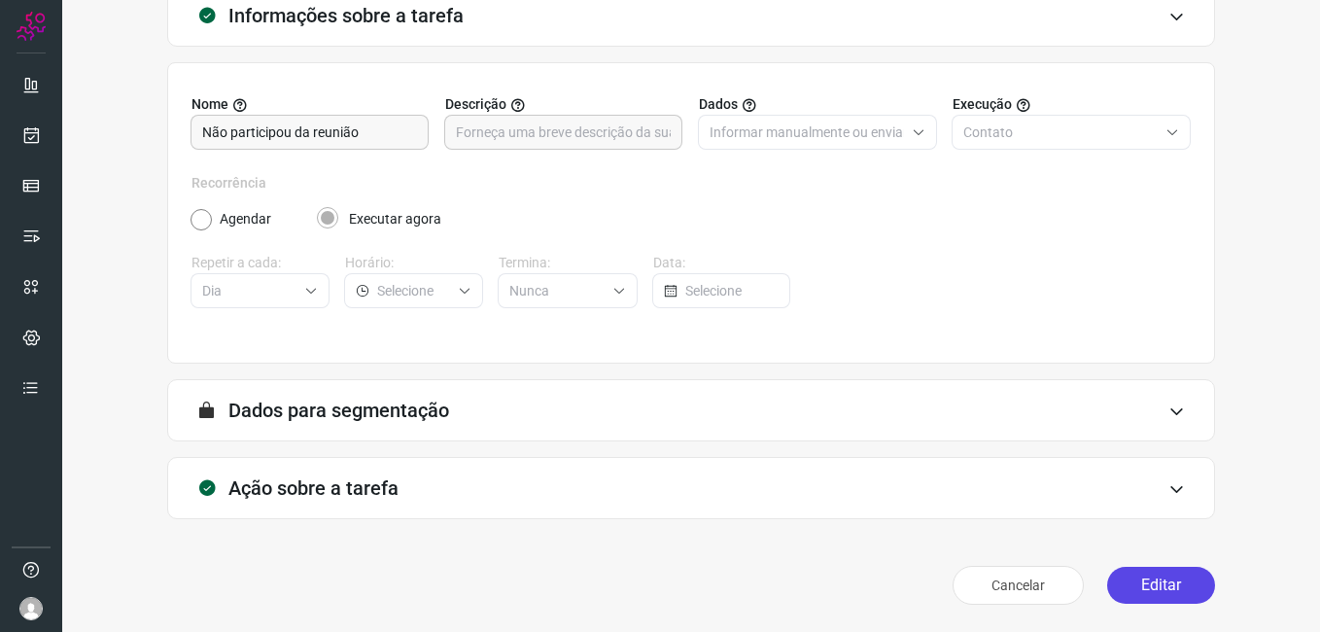
click at [1122, 587] on button "Editar" at bounding box center [1161, 585] width 108 height 37
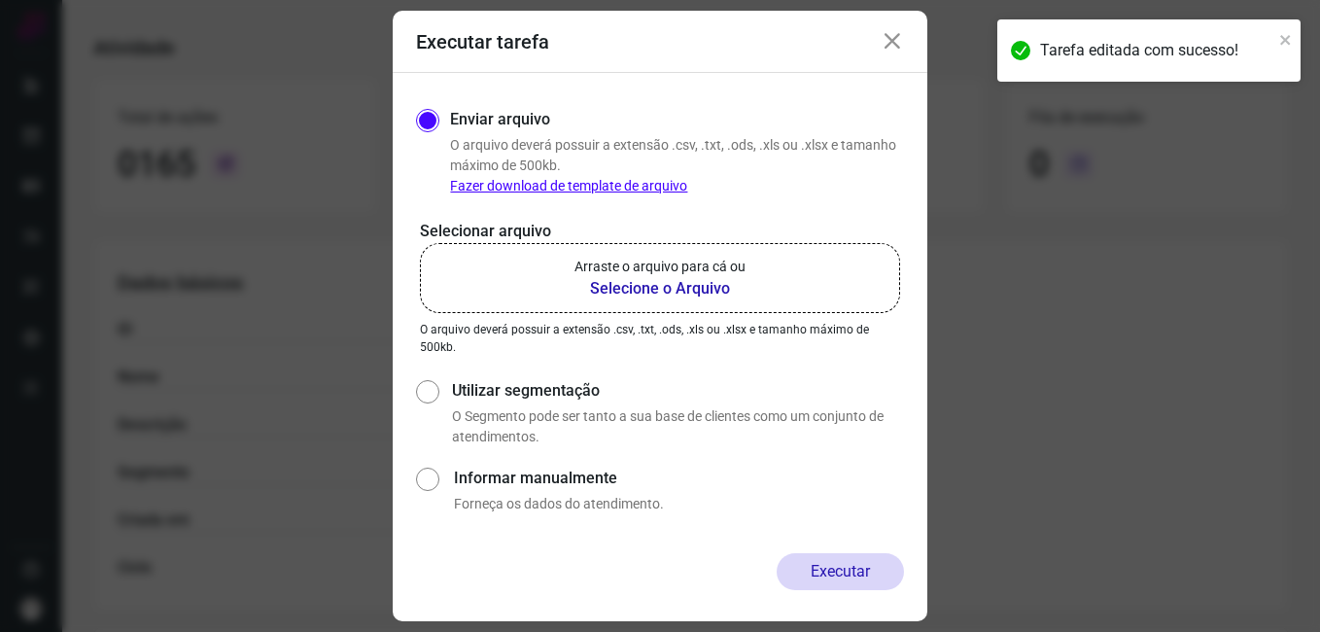
click at [605, 285] on b "Selecione o Arquivo" at bounding box center [659, 288] width 171 height 23
click at [0, 0] on input "Arraste o arquivo para cá ou Selecione o Arquivo" at bounding box center [0, 0] width 0 height 0
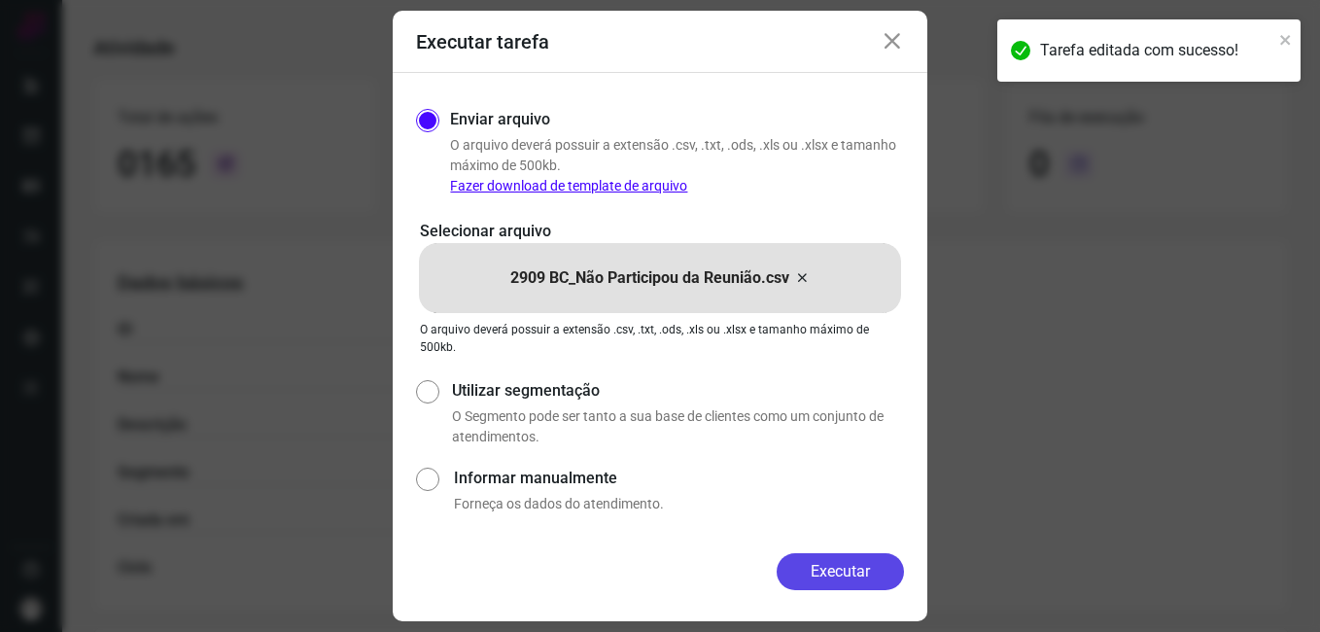
click at [798, 572] on button "Executar" at bounding box center [840, 571] width 127 height 37
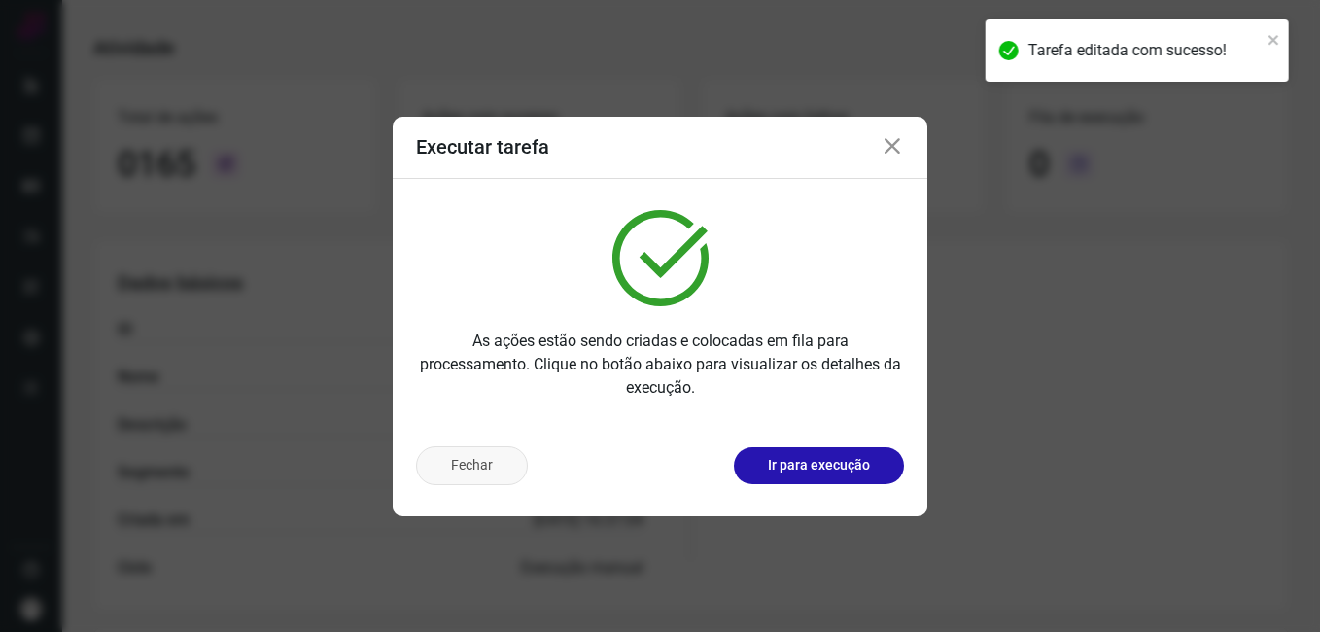
click at [445, 471] on button "Fechar" at bounding box center [472, 465] width 112 height 39
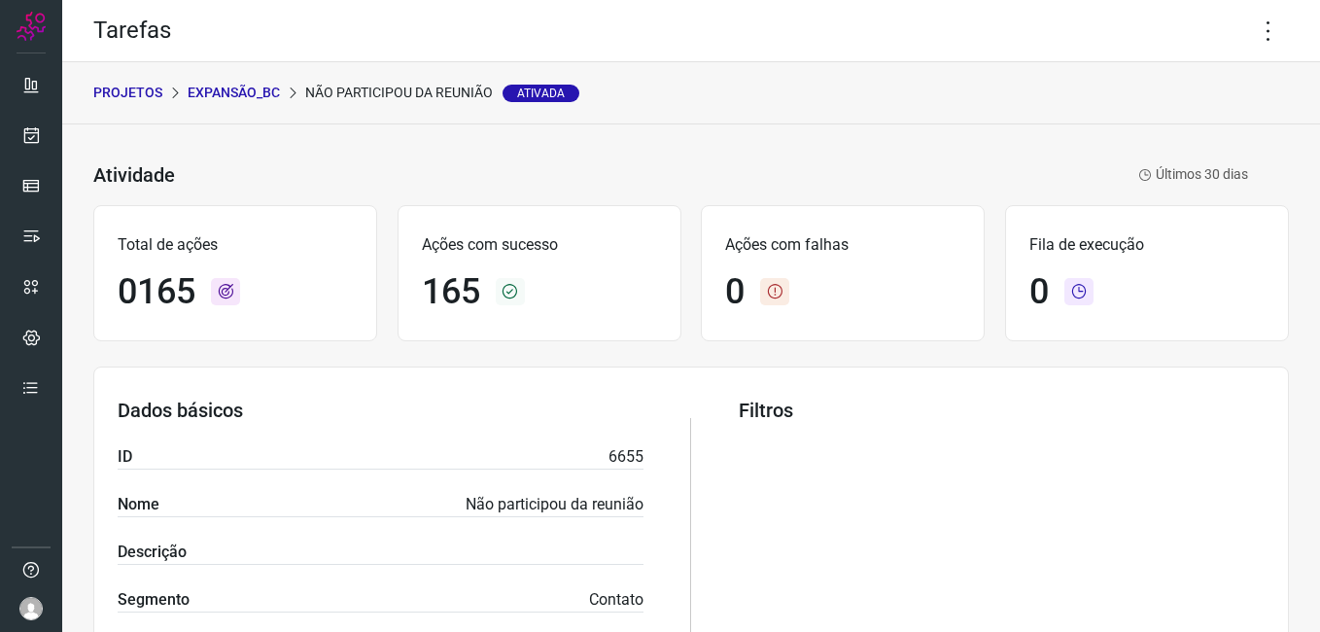
click at [251, 95] on p "Expansão_BC" at bounding box center [234, 93] width 92 height 20
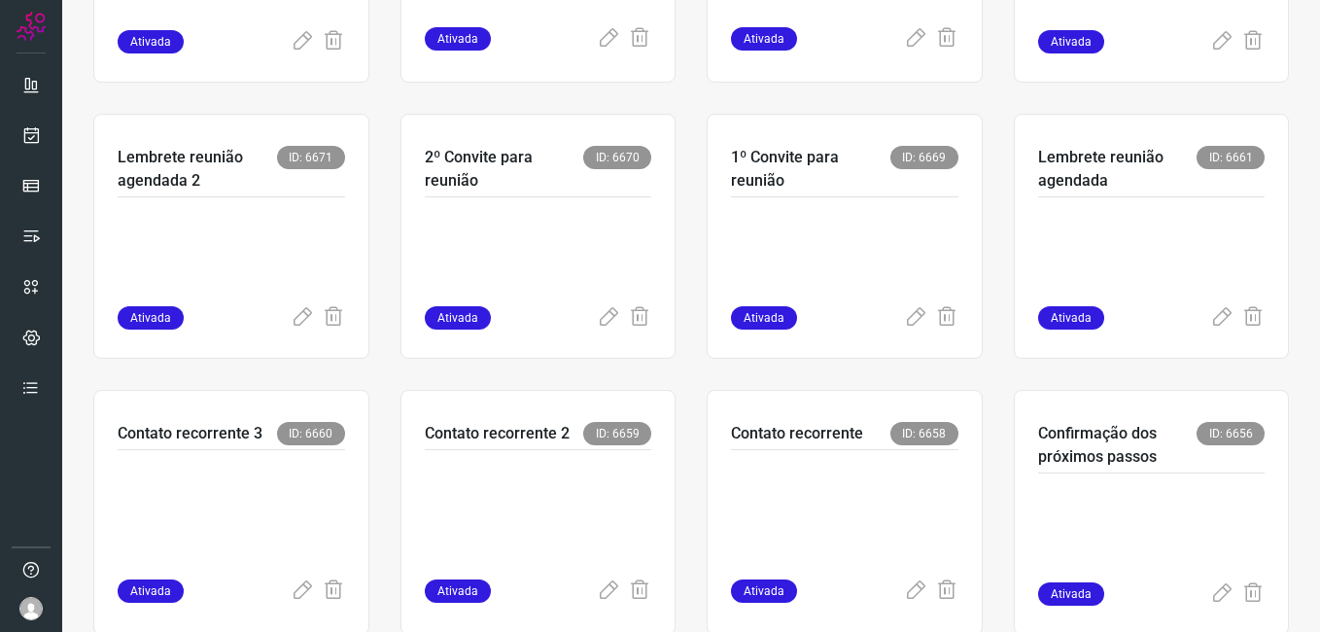
scroll to position [578, 0]
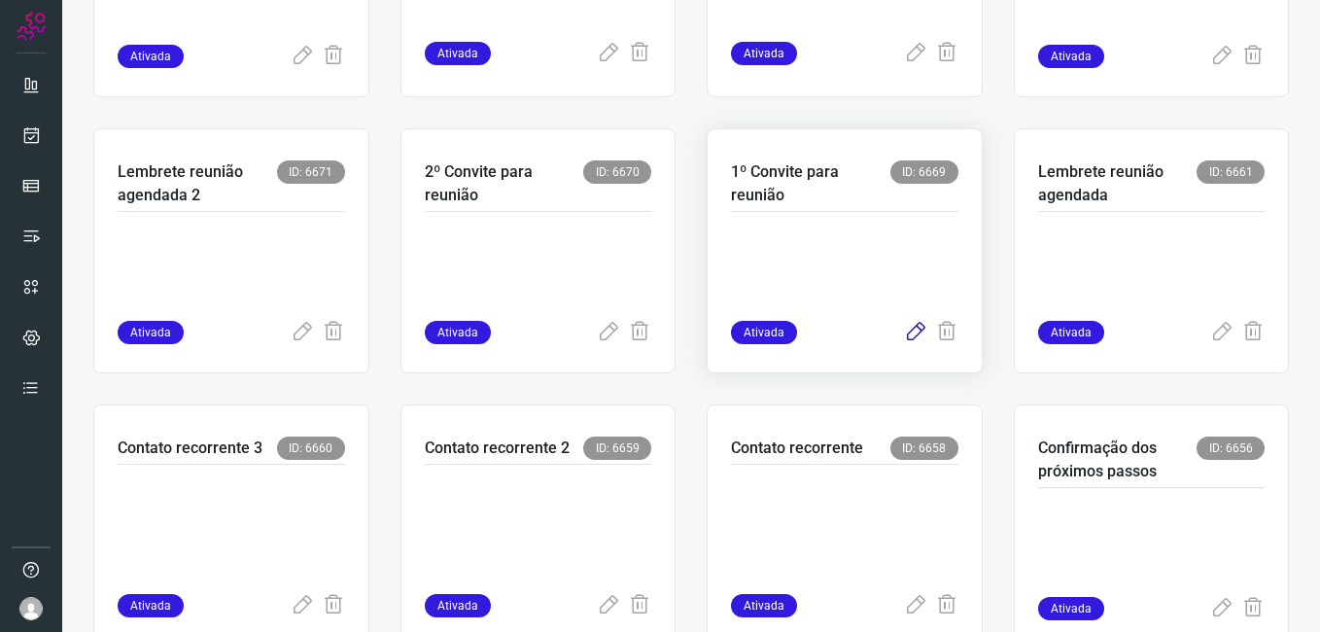
click at [904, 335] on icon at bounding box center [915, 332] width 23 height 23
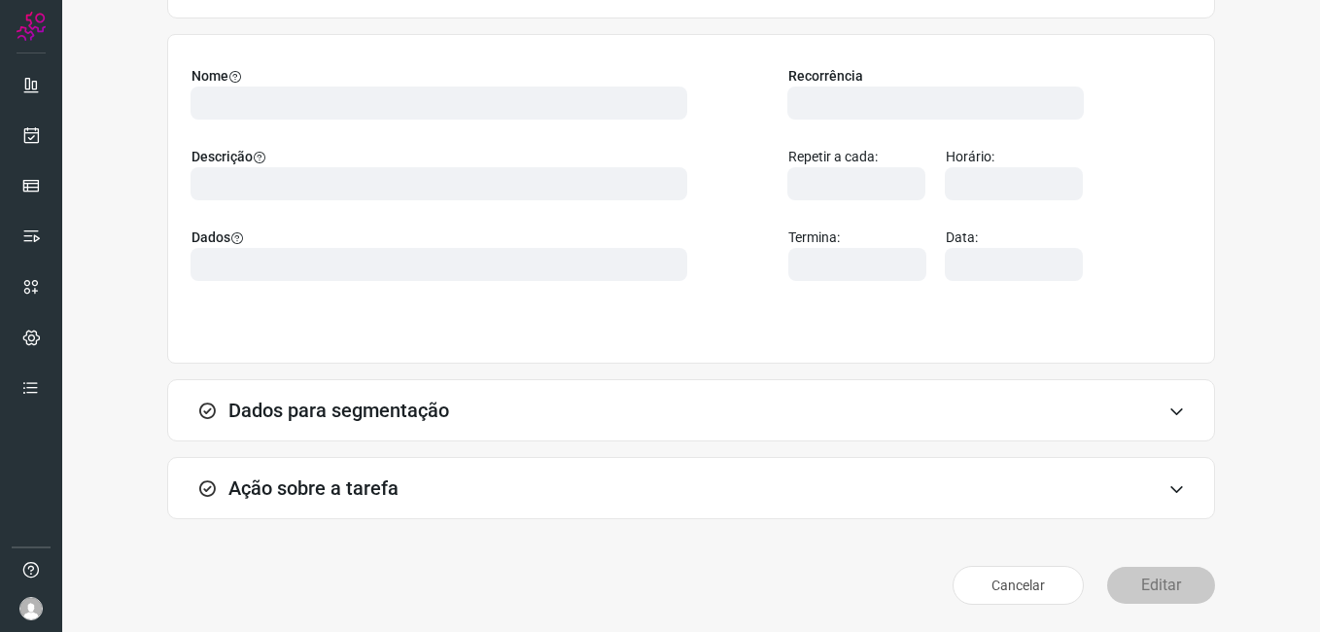
scroll to position [127, 0]
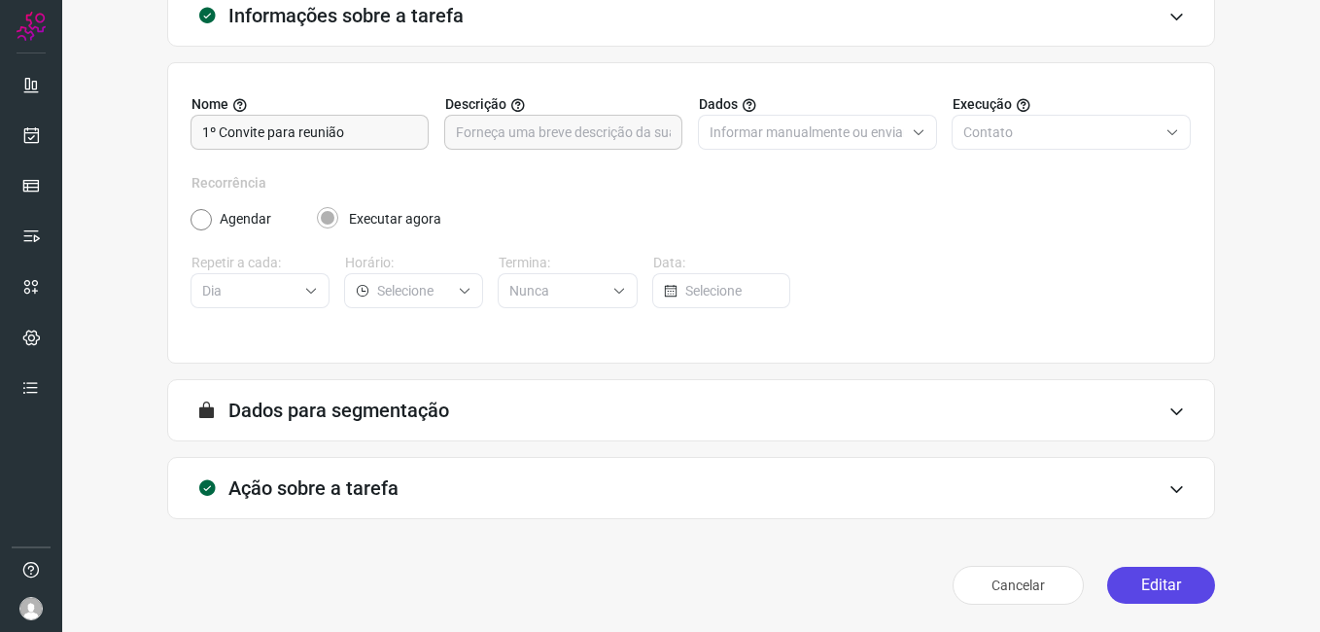
click at [1135, 575] on button "Editar" at bounding box center [1161, 585] width 108 height 37
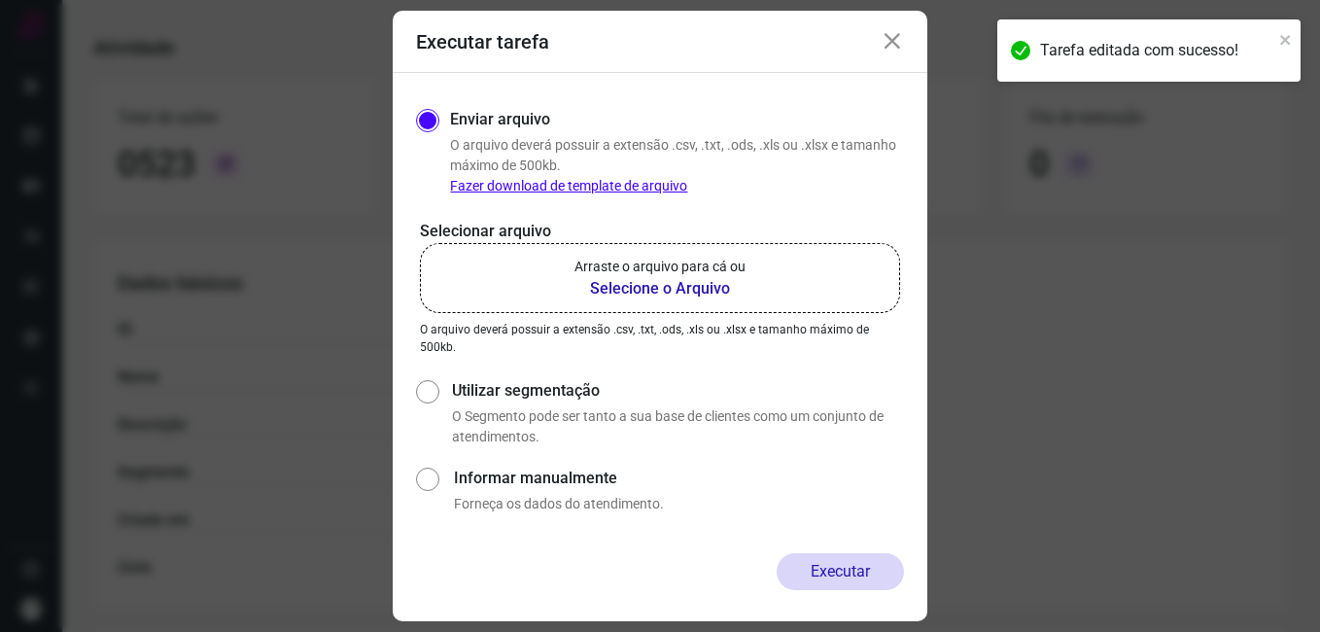
click at [606, 291] on b "Selecione o Arquivo" at bounding box center [659, 288] width 171 height 23
click at [0, 0] on input "Arraste o arquivo para cá ou Selecione o Arquivo" at bounding box center [0, 0] width 0 height 0
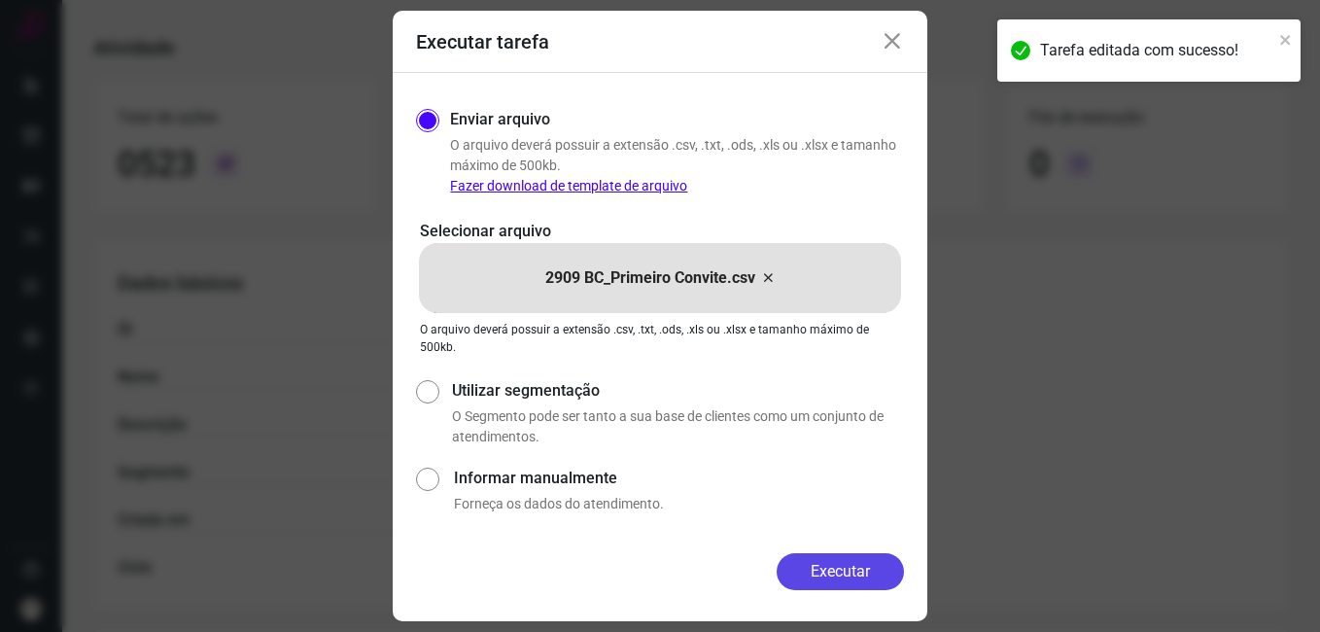
click at [813, 571] on button "Executar" at bounding box center [840, 571] width 127 height 37
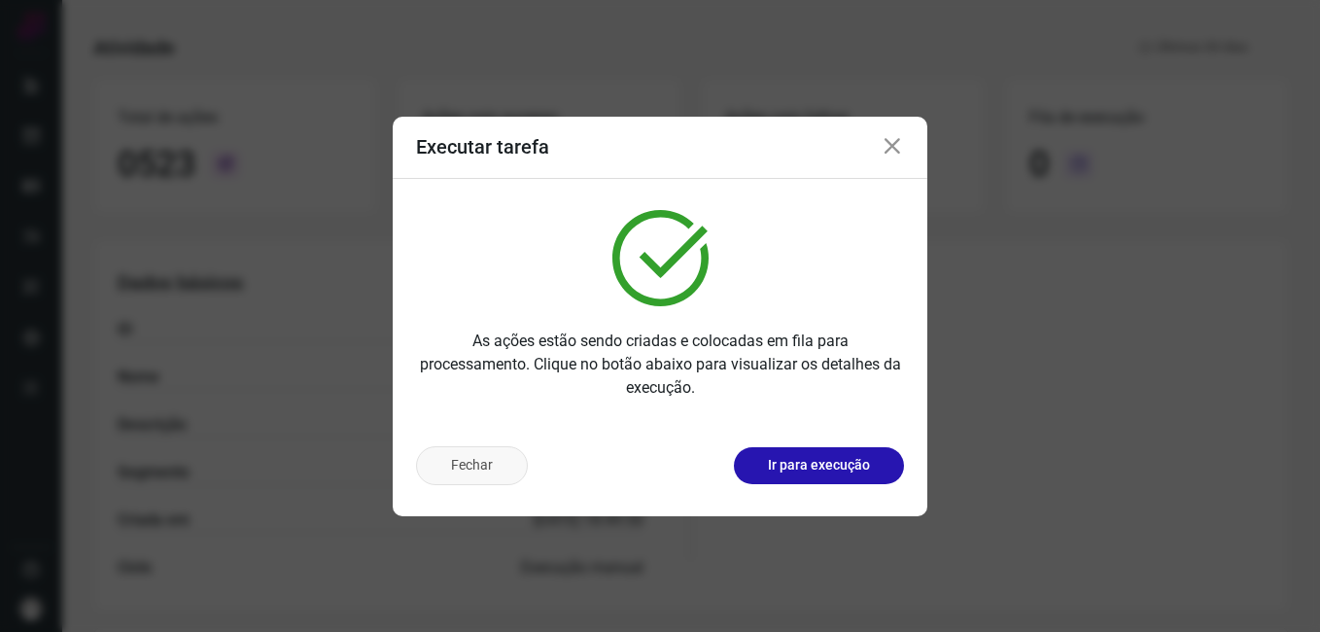
click at [476, 477] on button "Fechar" at bounding box center [472, 465] width 112 height 39
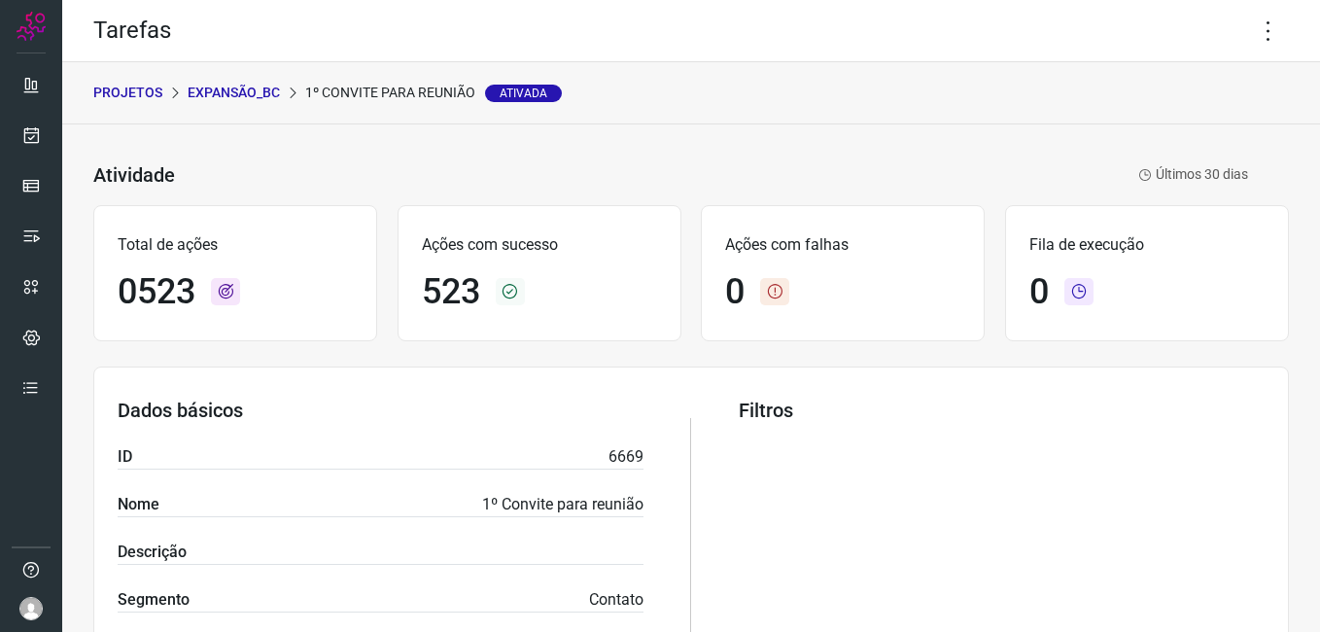
click at [245, 91] on p "Expansão_BC" at bounding box center [234, 93] width 92 height 20
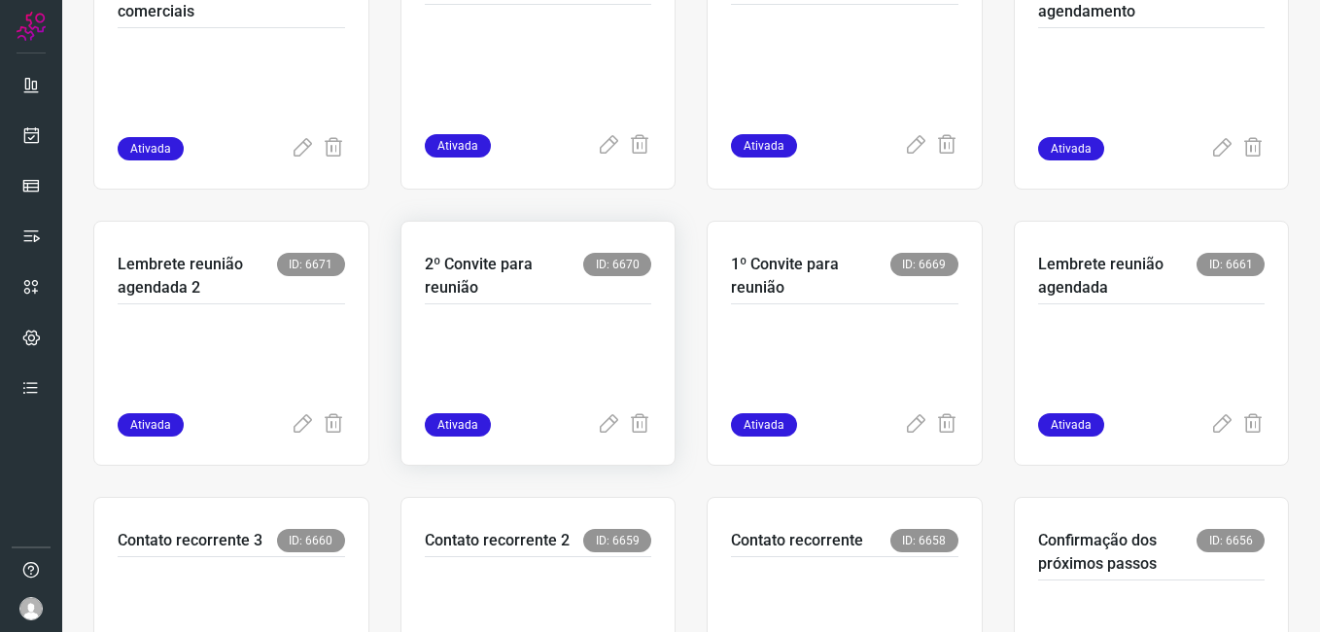
click at [605, 352] on p at bounding box center [538, 364] width 227 height 97
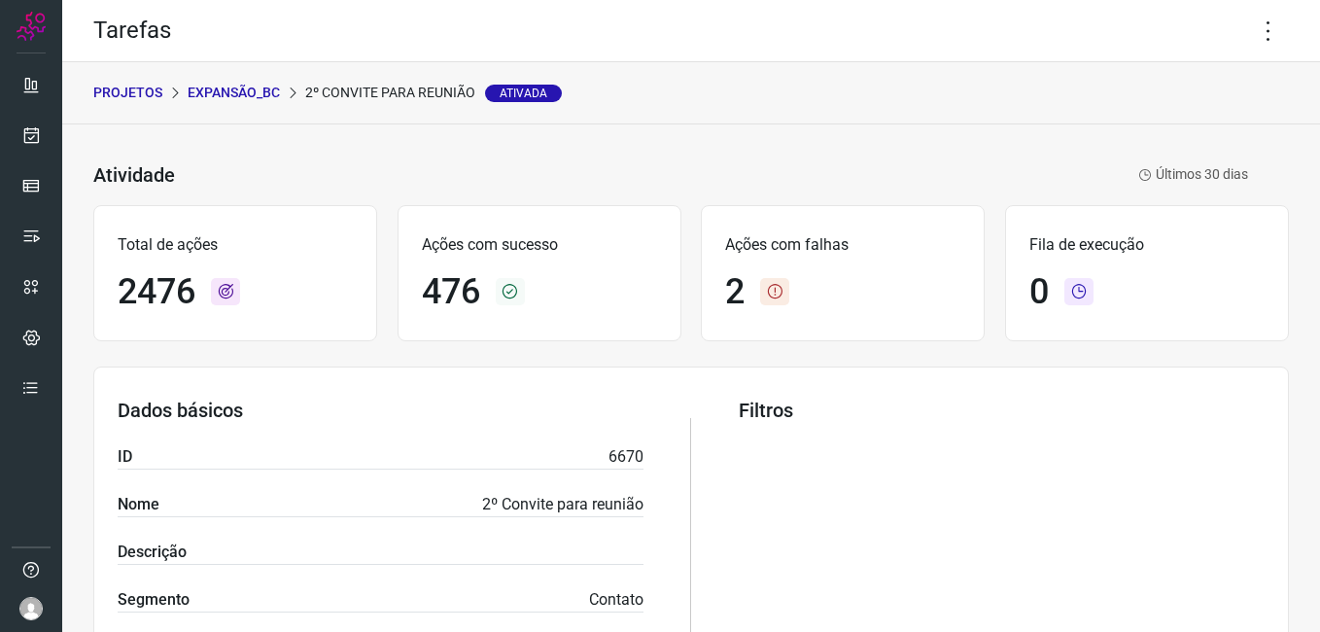
click at [245, 87] on p "Expansão_BC" at bounding box center [234, 93] width 92 height 20
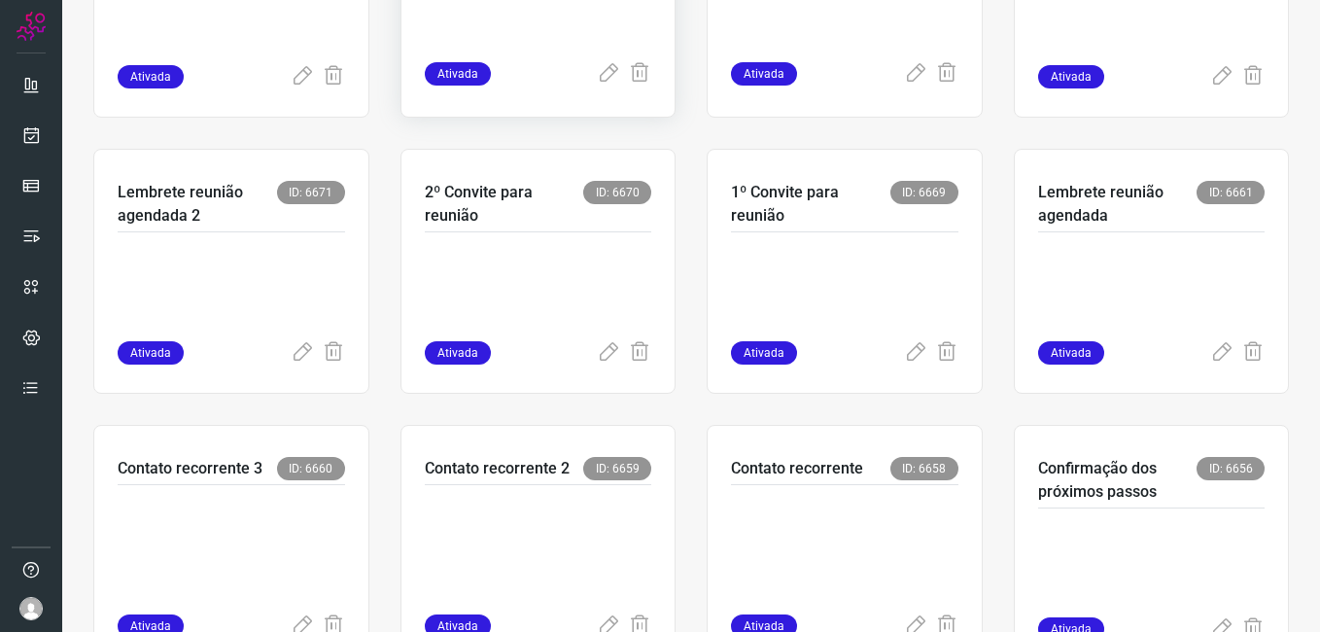
scroll to position [578, 0]
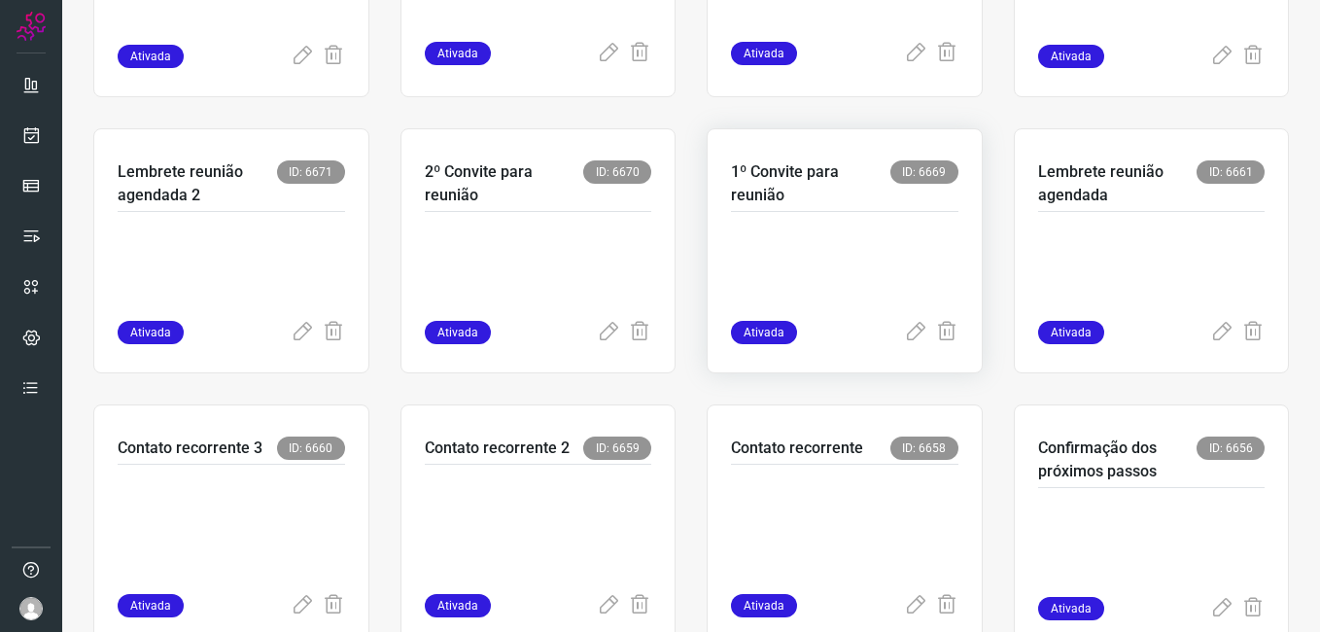
click at [793, 234] on p at bounding box center [844, 272] width 227 height 97
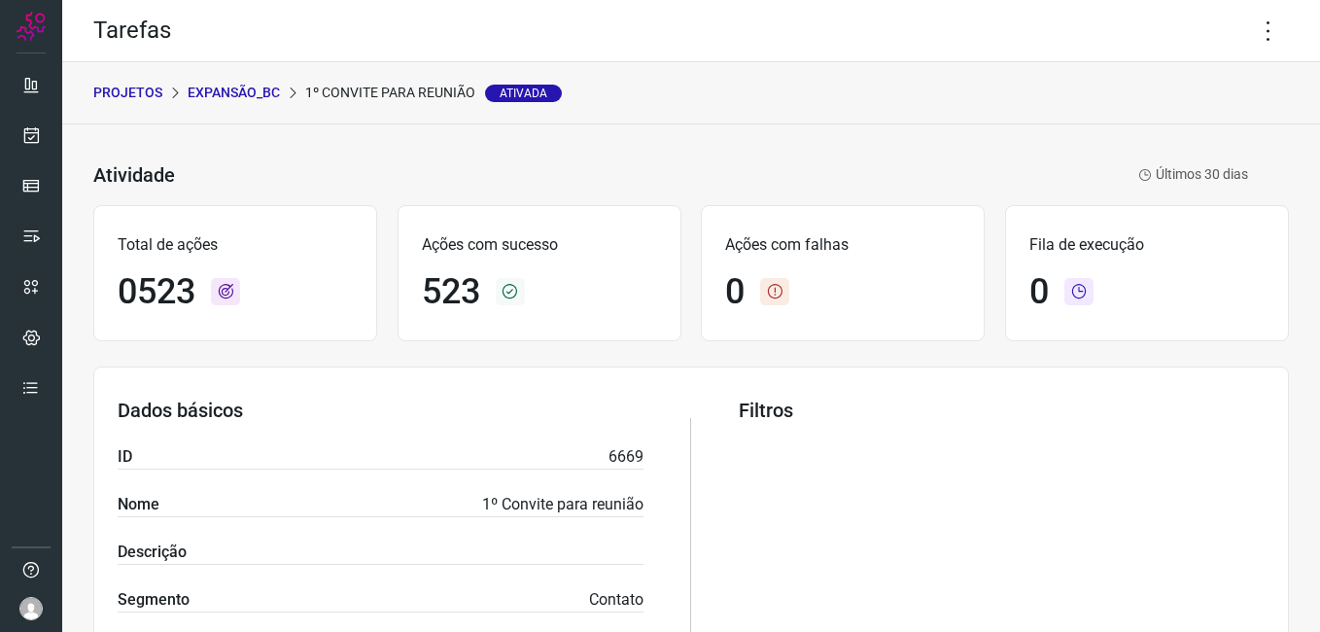
click at [207, 96] on p "Expansão_BC" at bounding box center [234, 93] width 92 height 20
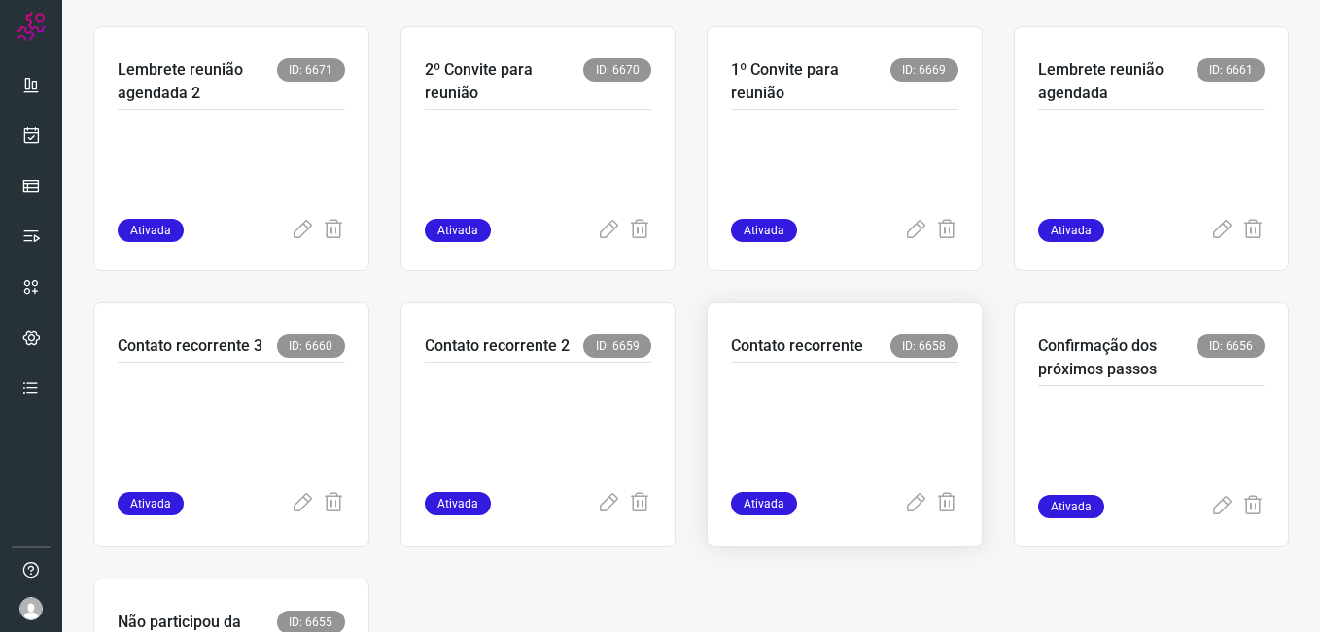
click at [768, 422] on p at bounding box center [844, 422] width 227 height 97
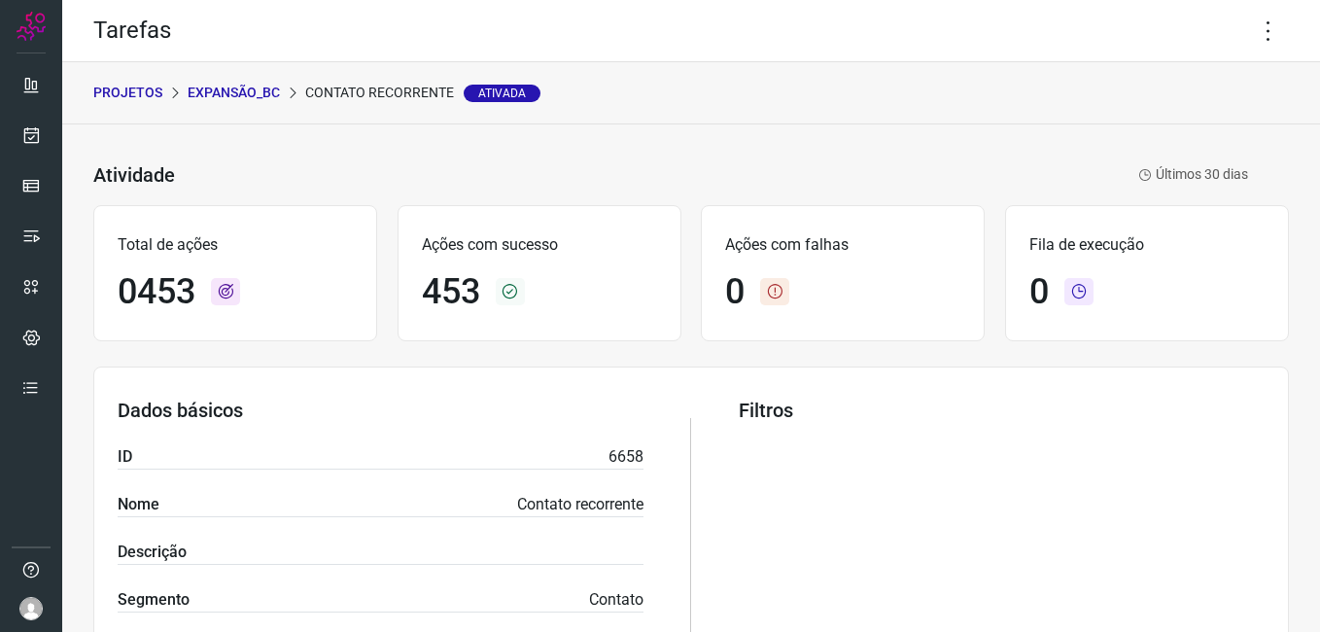
click at [233, 88] on p "Expansão_BC" at bounding box center [234, 93] width 92 height 20
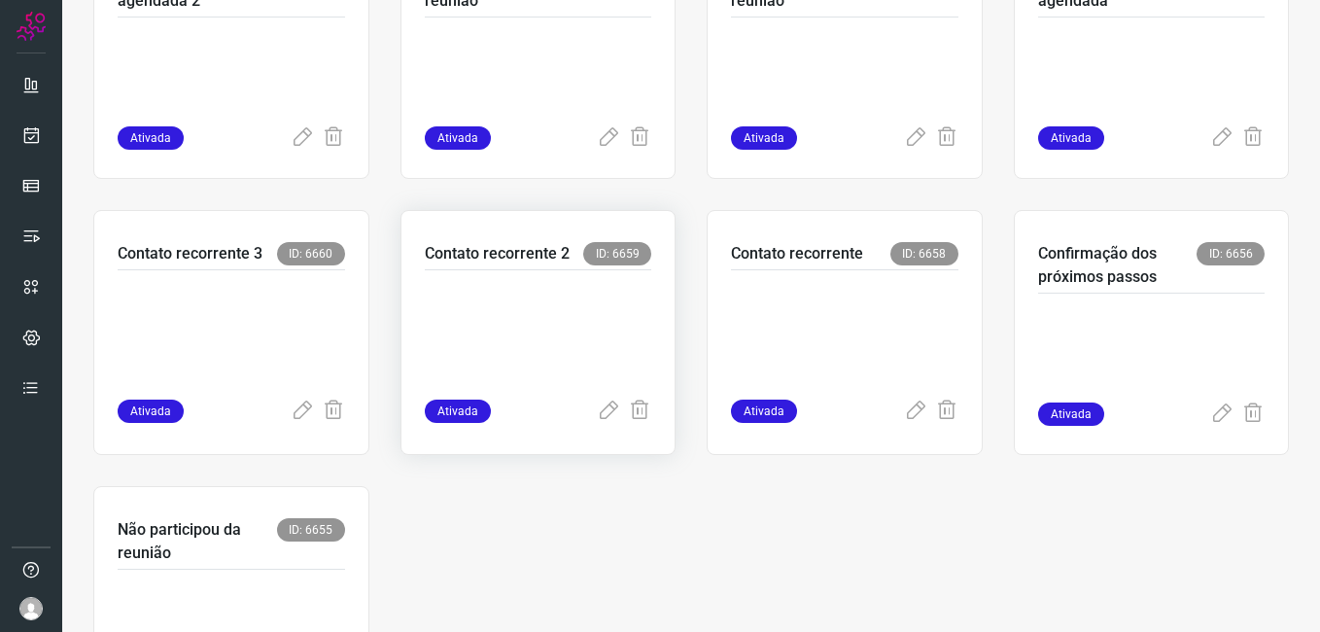
click at [511, 372] on p at bounding box center [538, 330] width 227 height 97
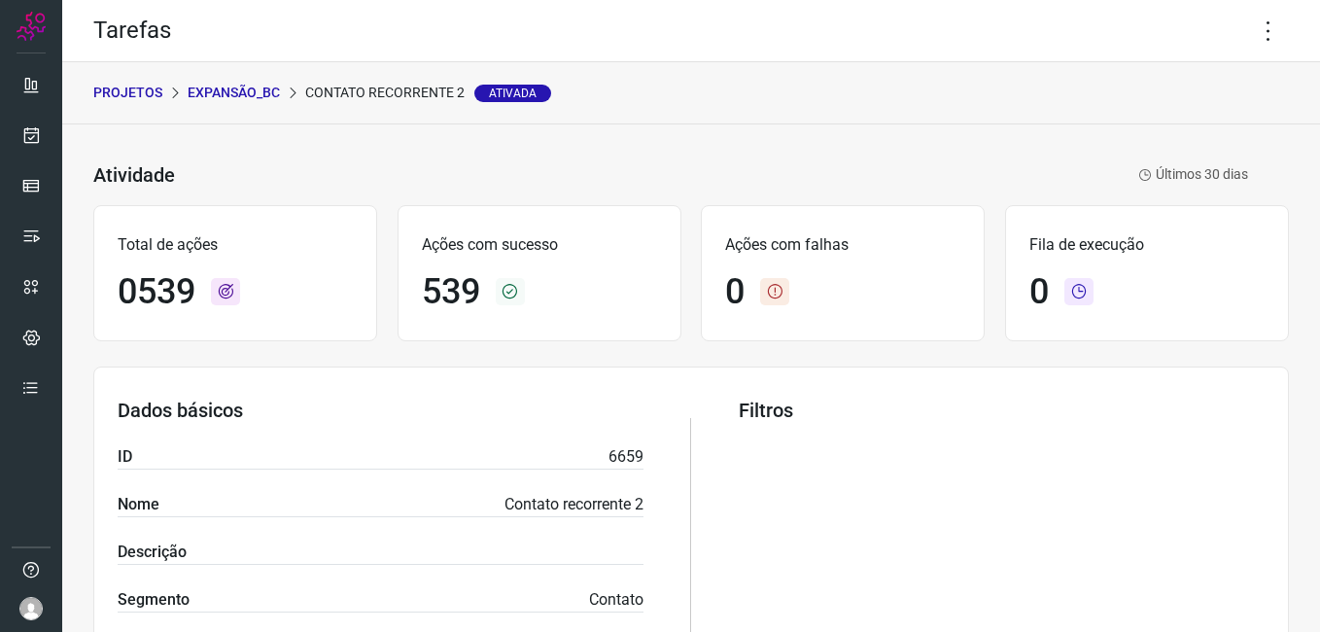
click at [212, 94] on p "Expansão_BC" at bounding box center [234, 93] width 92 height 20
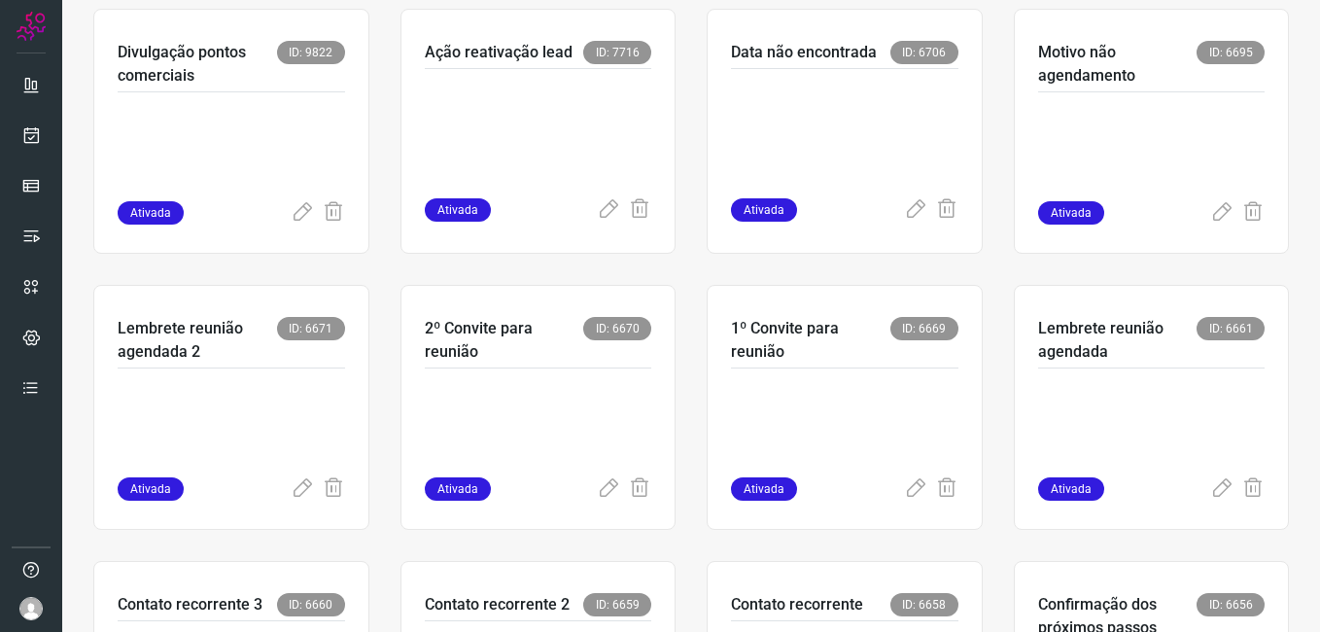
scroll to position [675, 0]
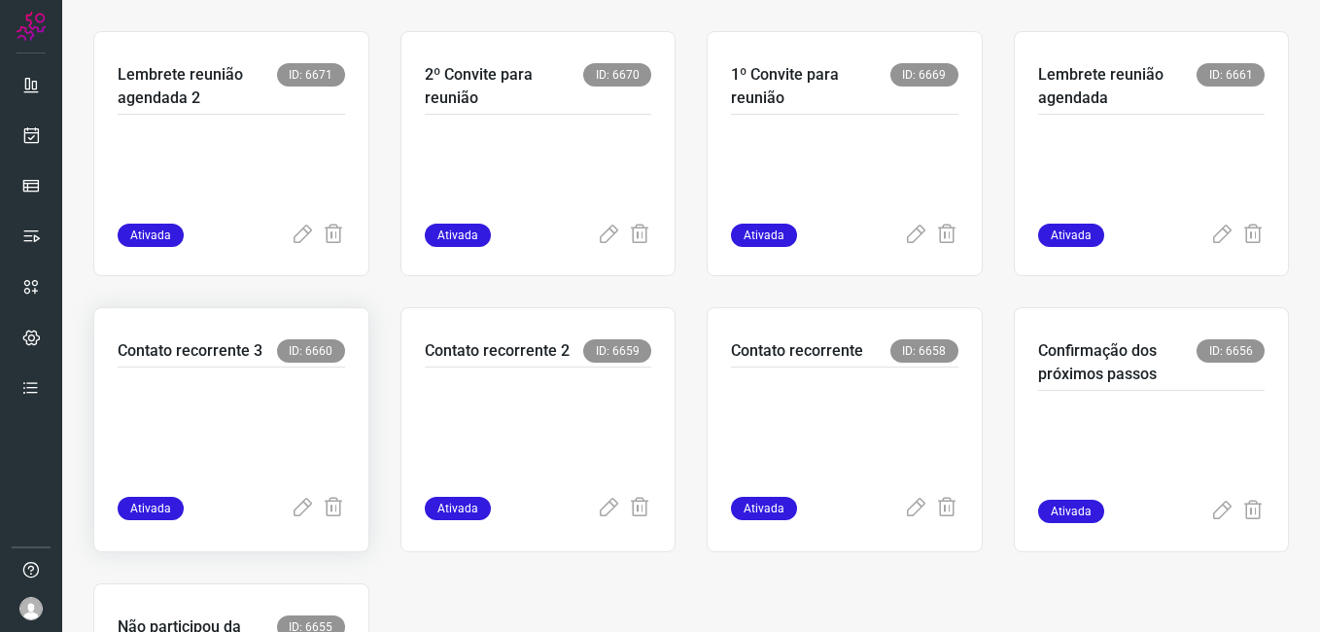
click at [295, 416] on p at bounding box center [231, 427] width 227 height 97
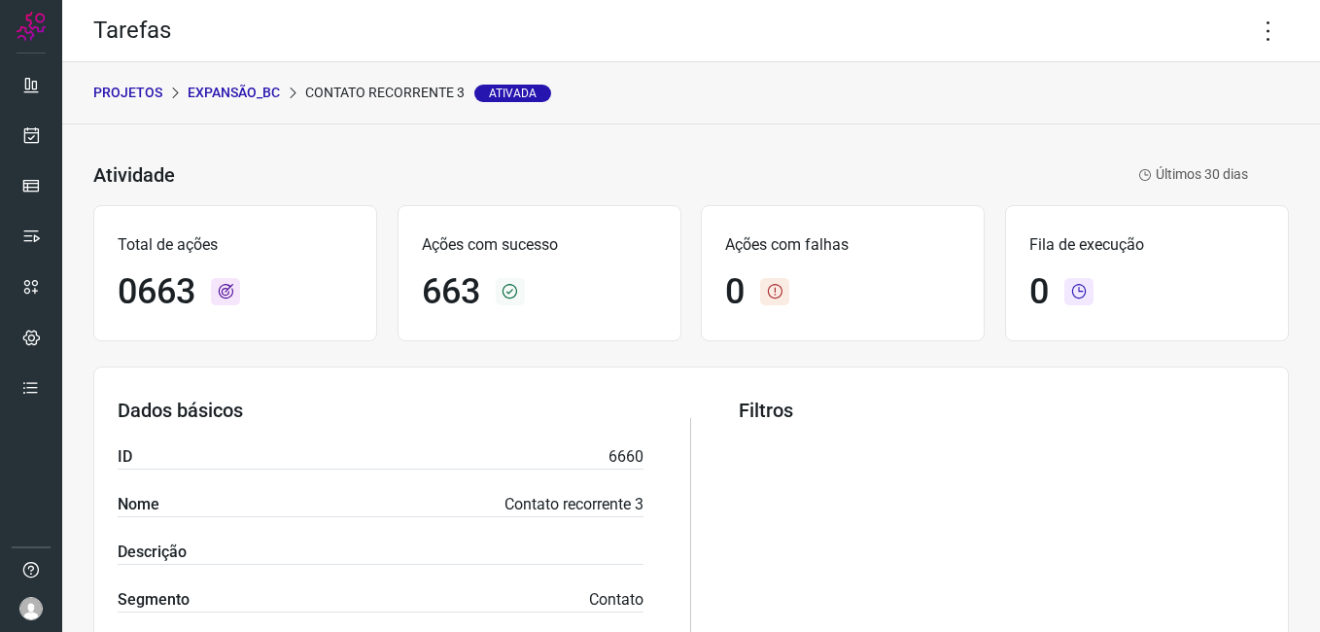
click at [214, 95] on p "Expansão_BC" at bounding box center [234, 93] width 92 height 20
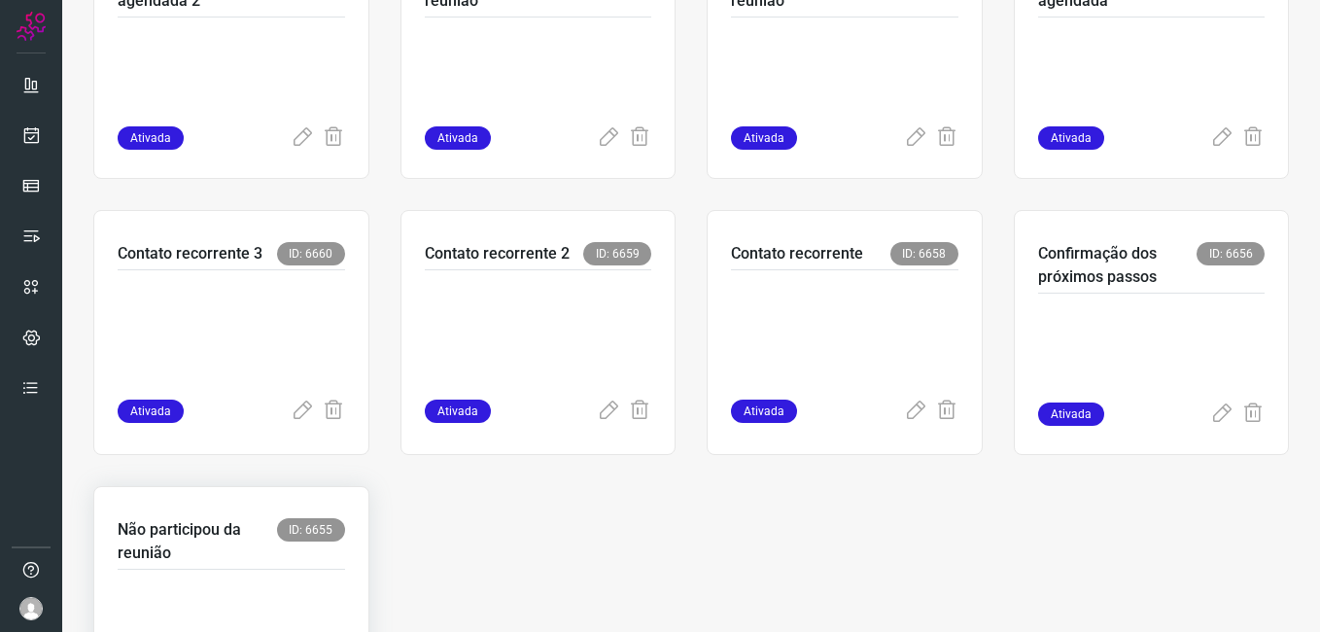
click at [181, 580] on div at bounding box center [231, 624] width 227 height 109
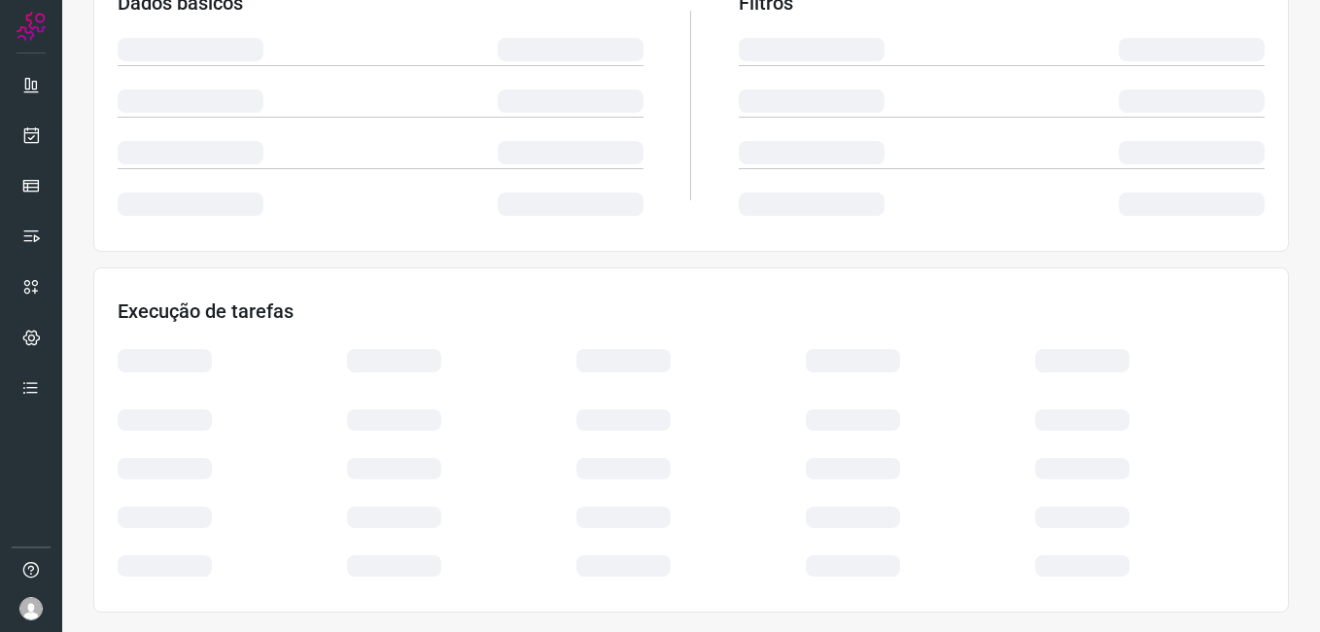
scroll to position [372, 0]
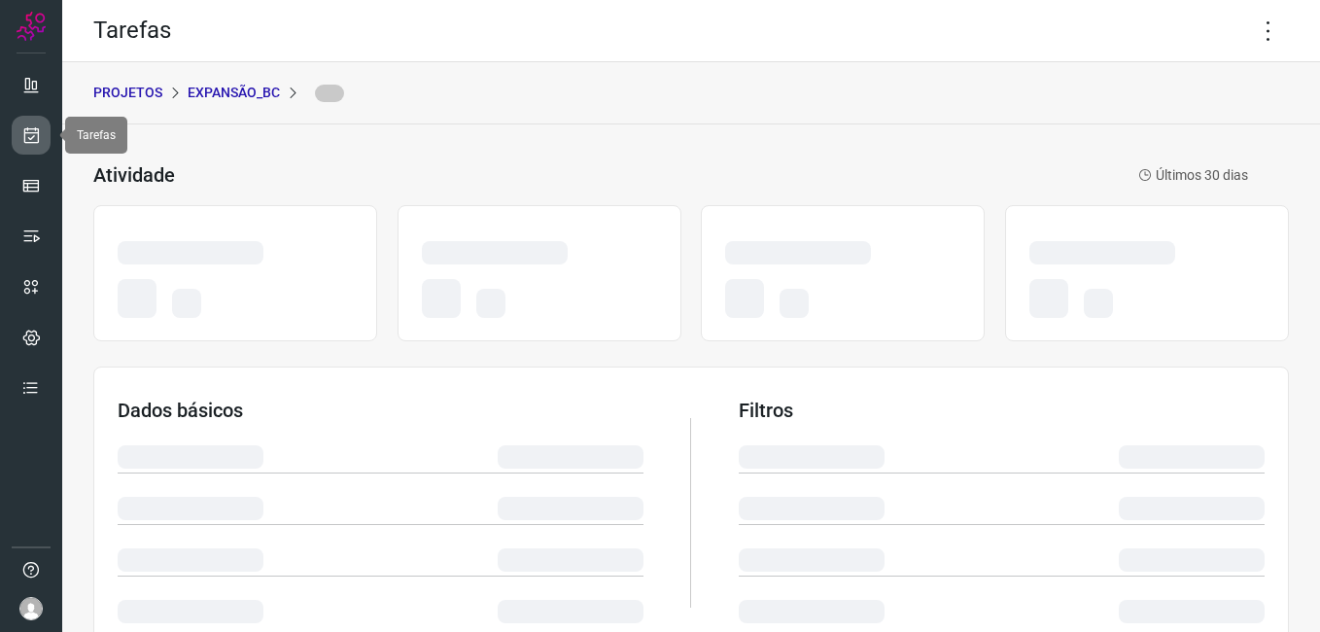
click at [31, 139] on icon at bounding box center [31, 134] width 20 height 19
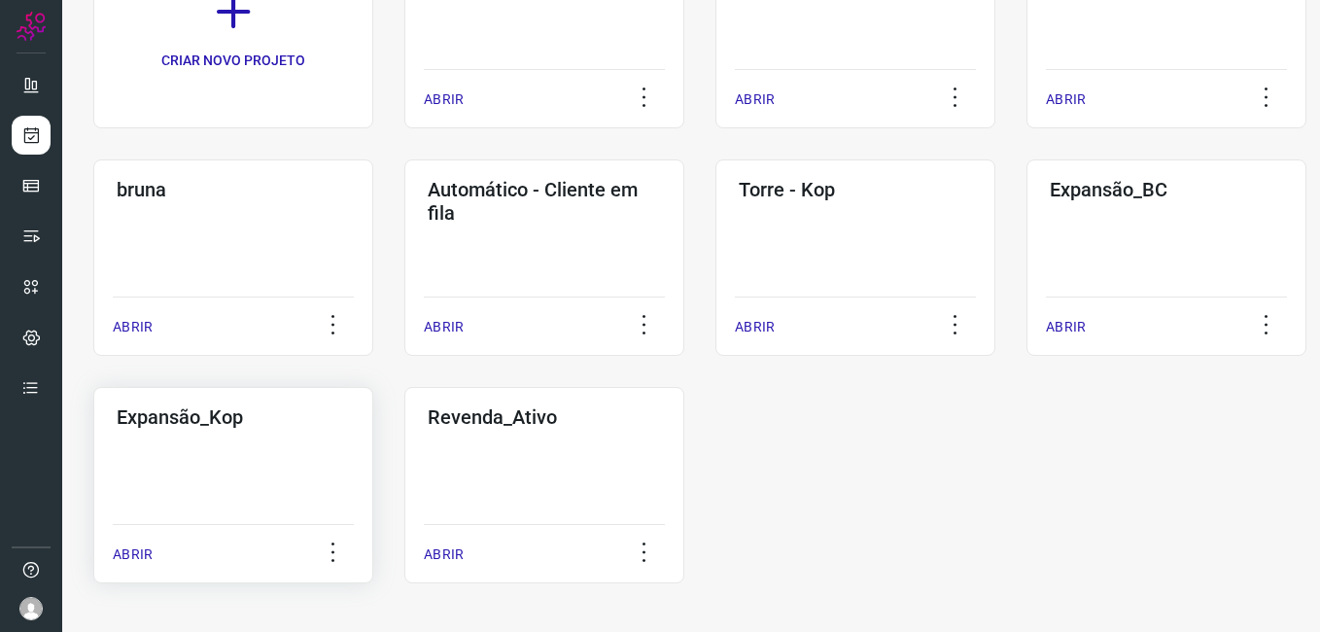
click at [154, 497] on div "Expansão_Kop ABRIR" at bounding box center [233, 485] width 280 height 196
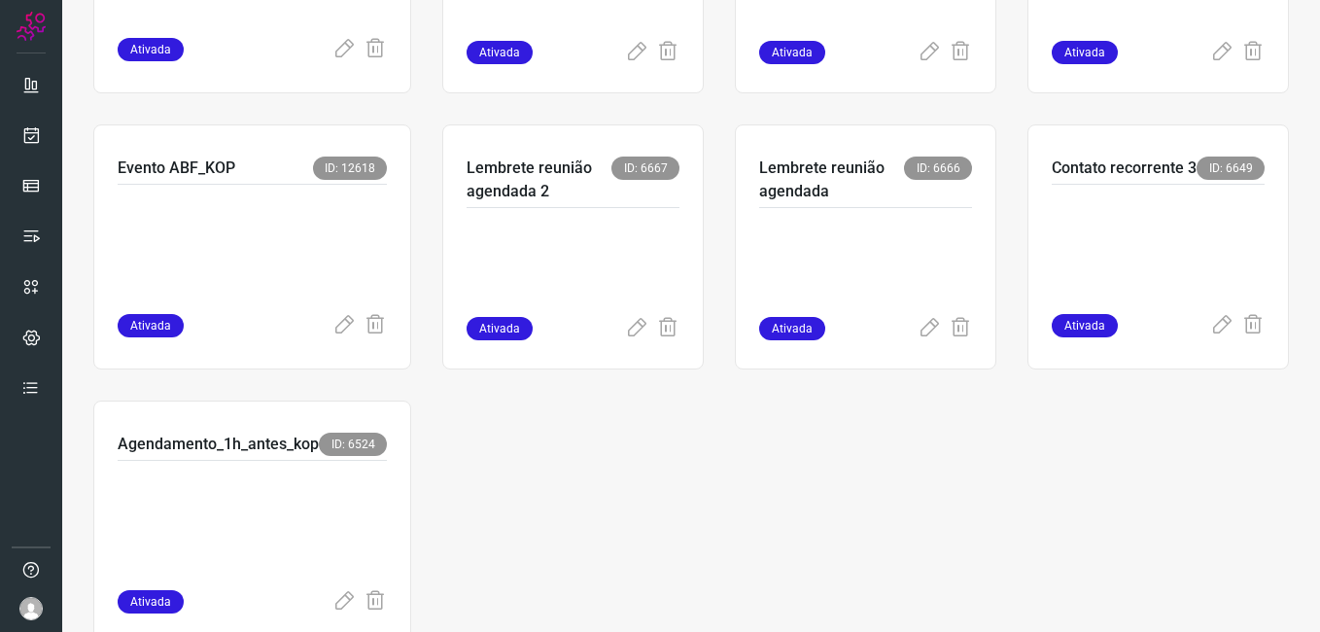
scroll to position [583, 0]
click at [632, 323] on icon at bounding box center [636, 327] width 23 height 23
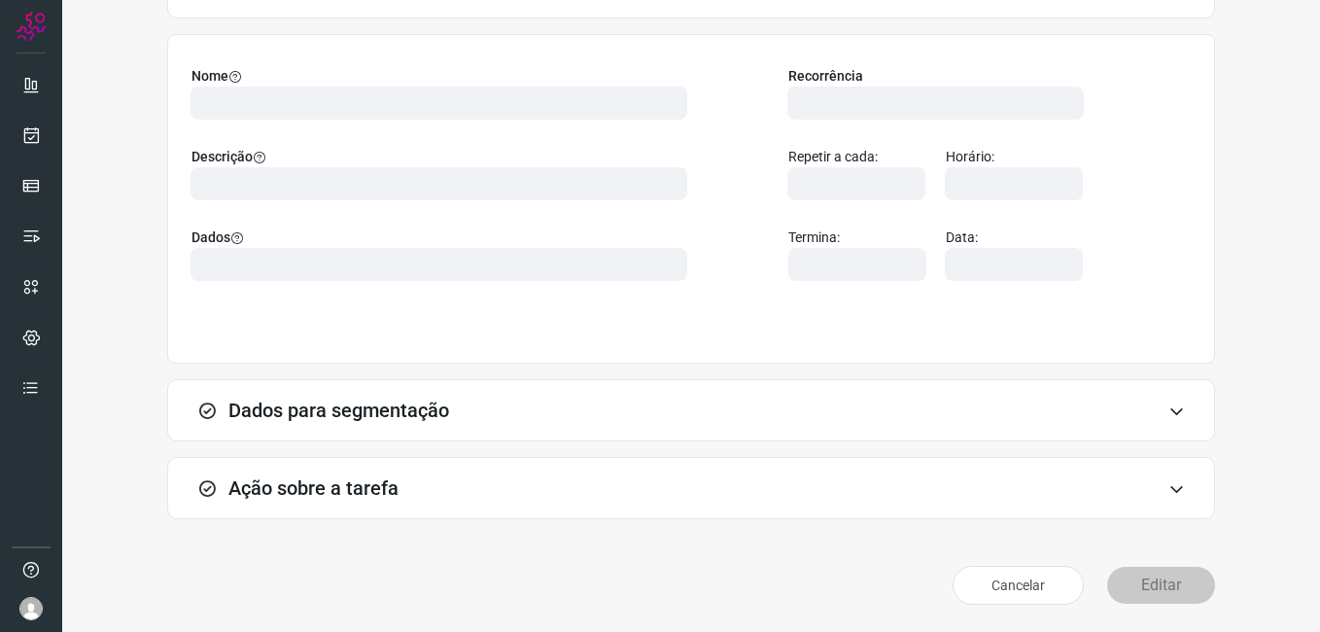
scroll to position [127, 0]
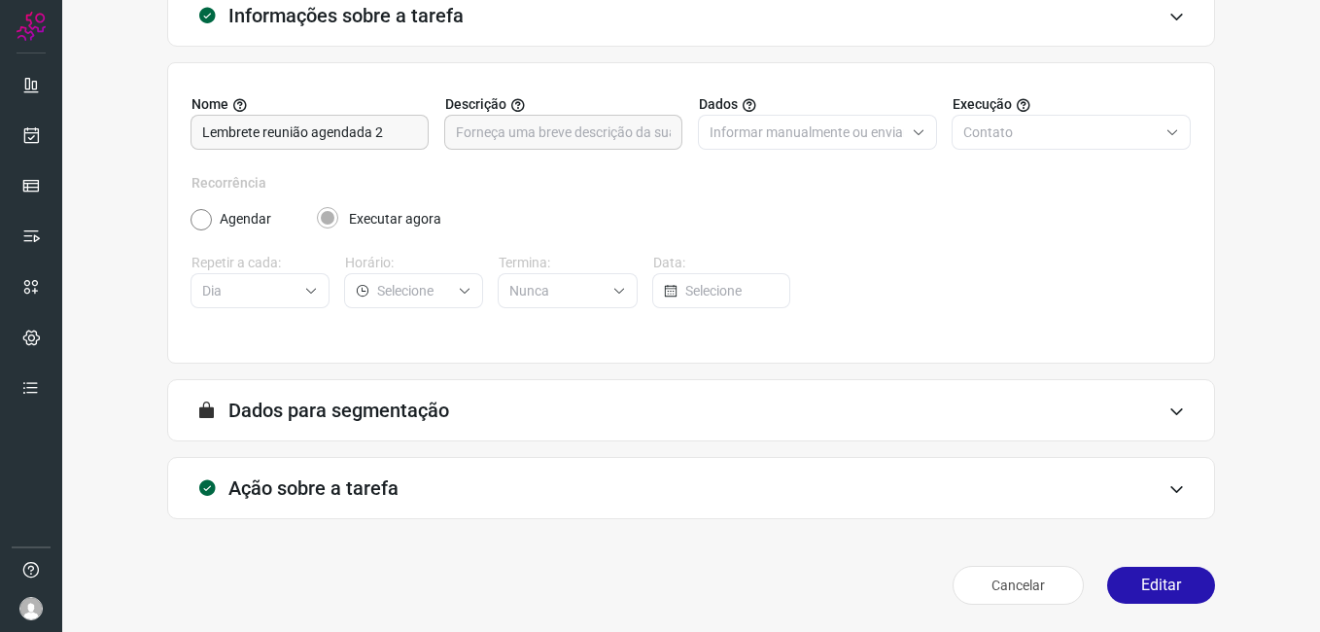
click at [1138, 590] on button "Editar" at bounding box center [1161, 585] width 108 height 37
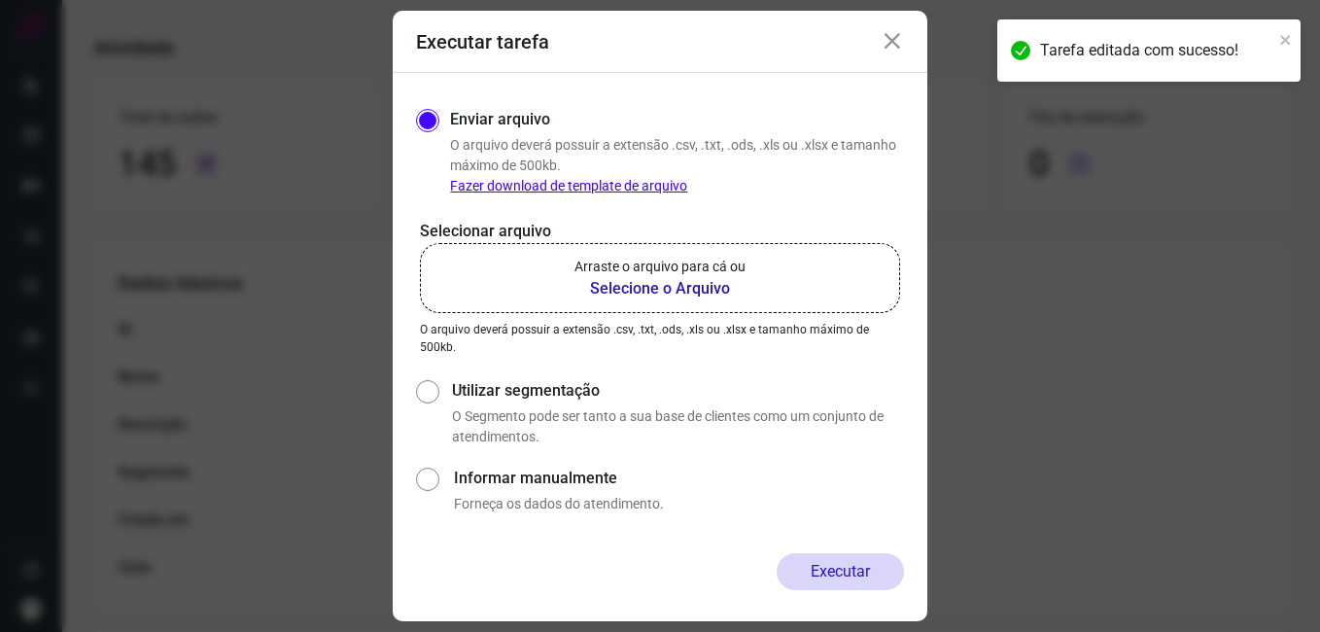
click at [623, 287] on b "Selecione o Arquivo" at bounding box center [659, 288] width 171 height 23
click at [0, 0] on input "Arraste o arquivo para cá ou Selecione o Arquivo" at bounding box center [0, 0] width 0 height 0
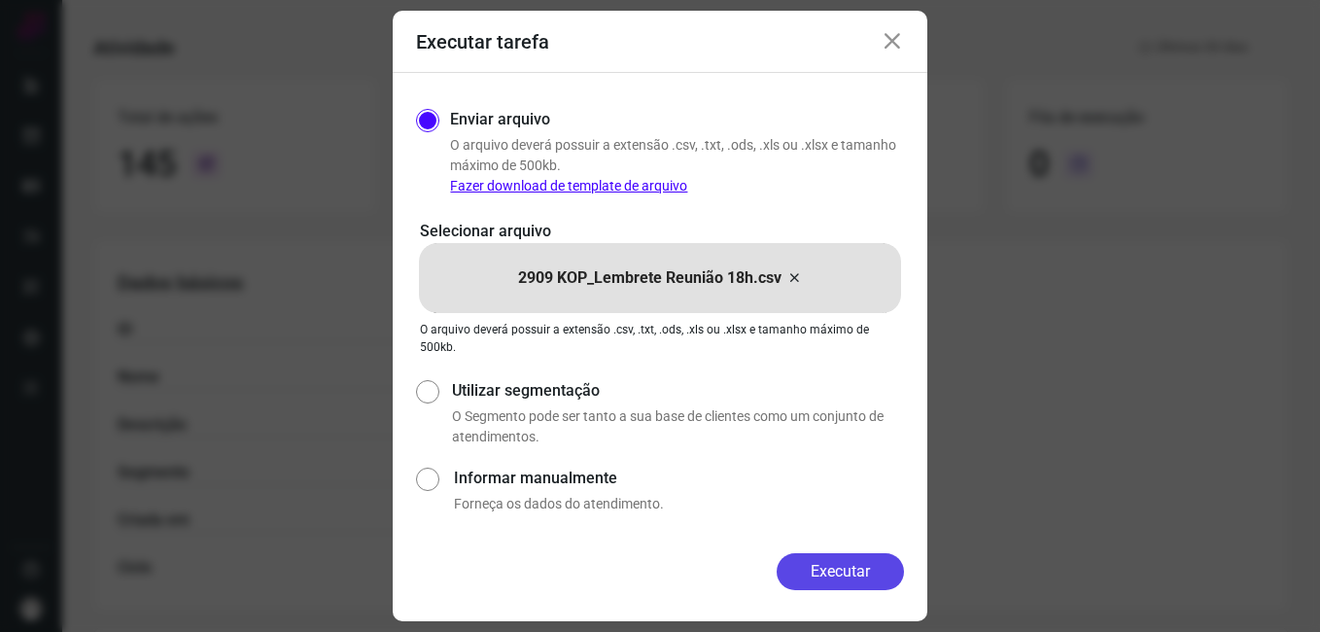
click at [800, 574] on button "Executar" at bounding box center [840, 571] width 127 height 37
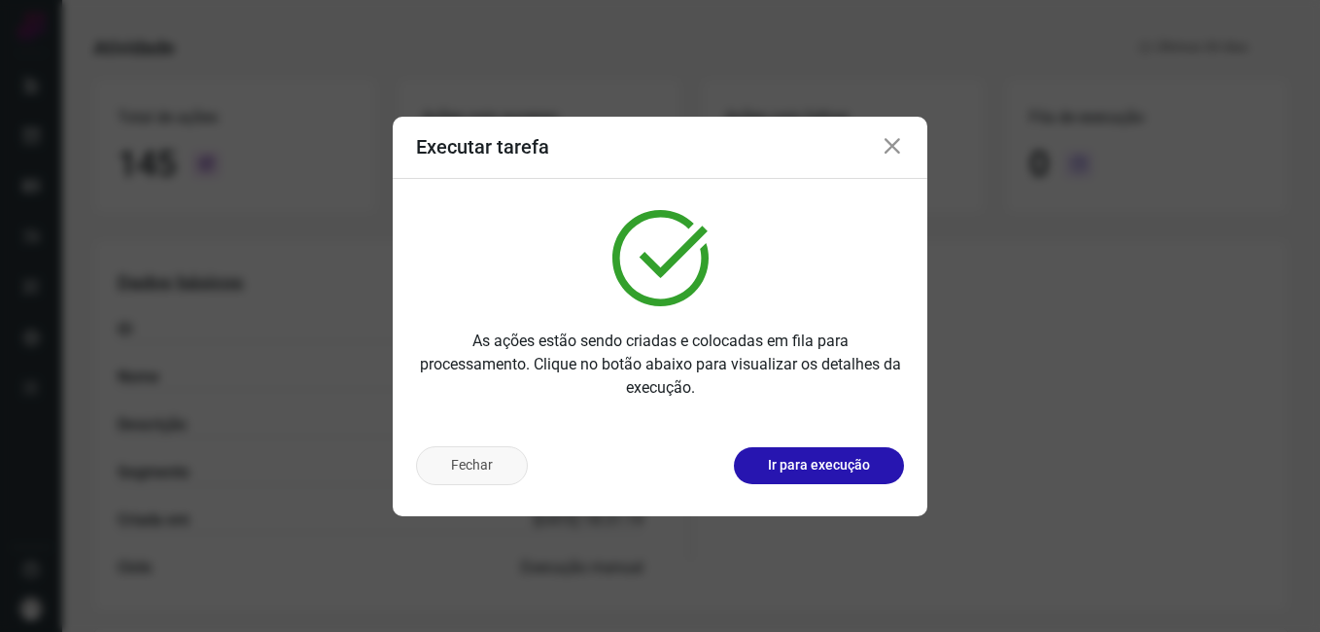
click at [495, 456] on button "Fechar" at bounding box center [472, 465] width 112 height 39
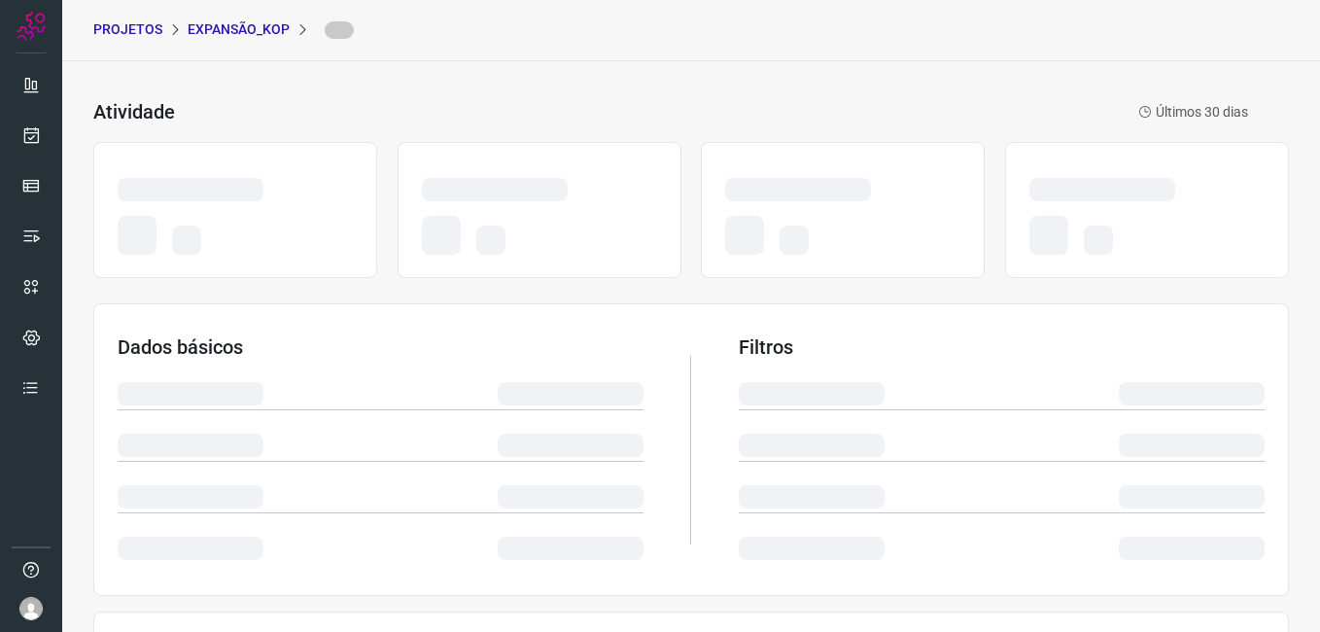
scroll to position [97, 0]
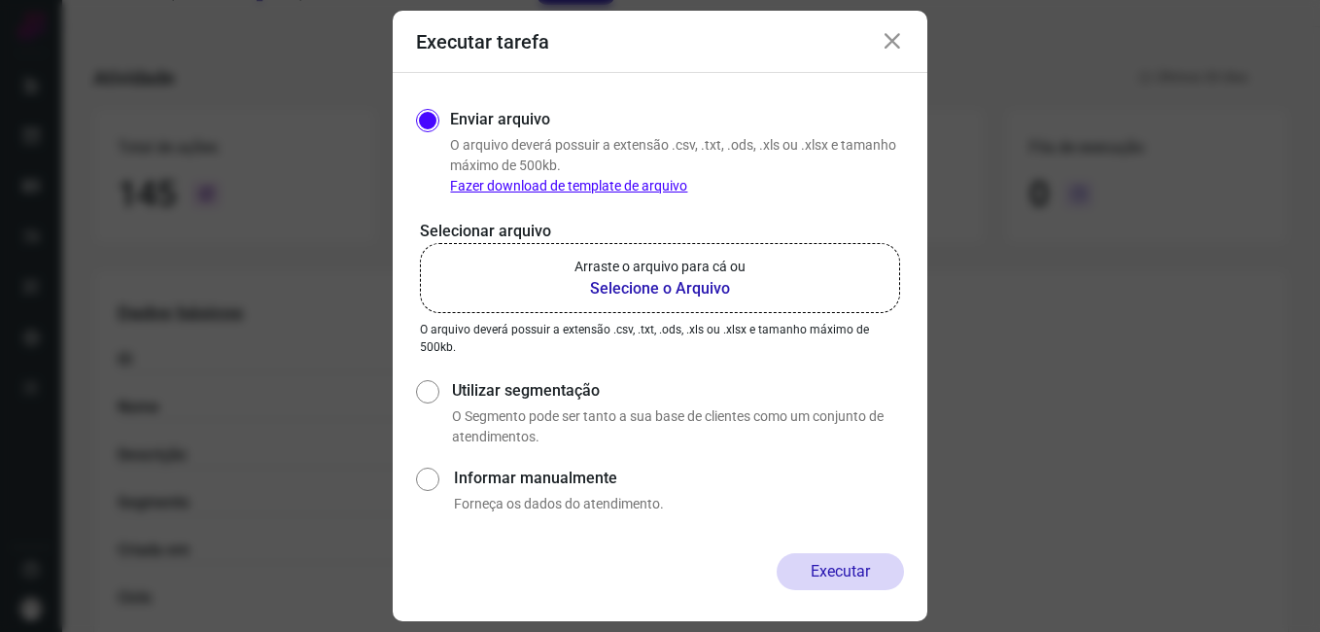
click at [893, 39] on icon at bounding box center [892, 41] width 23 height 23
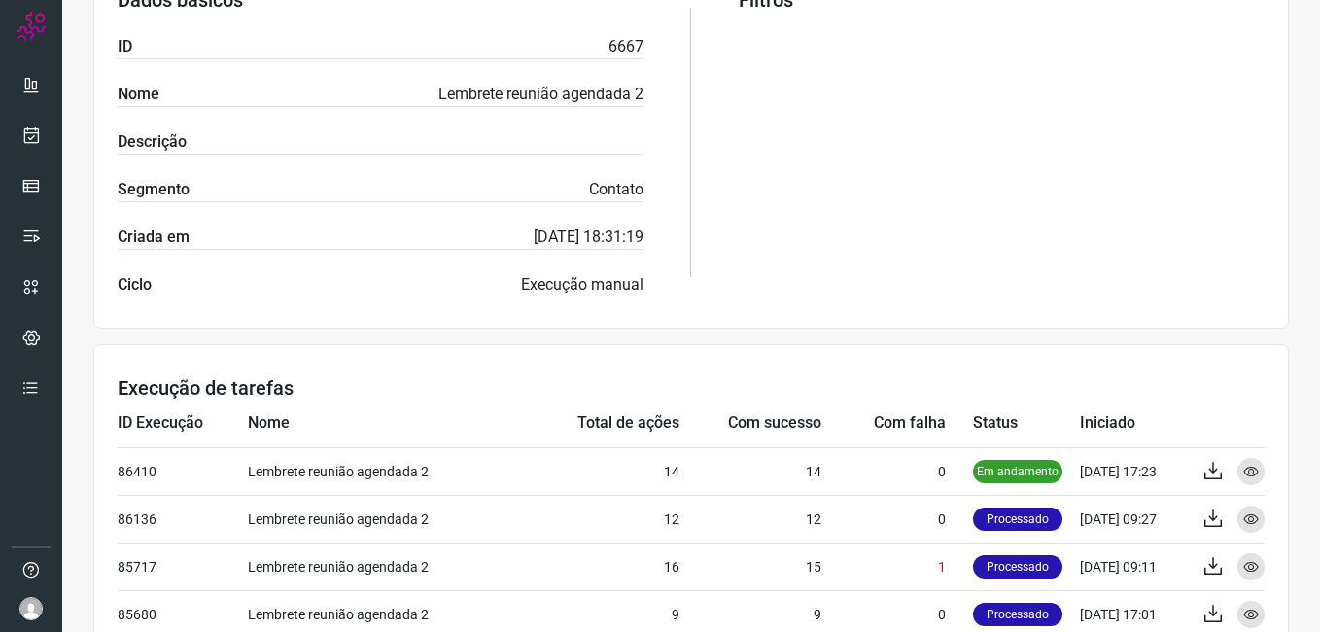
scroll to position [486, 0]
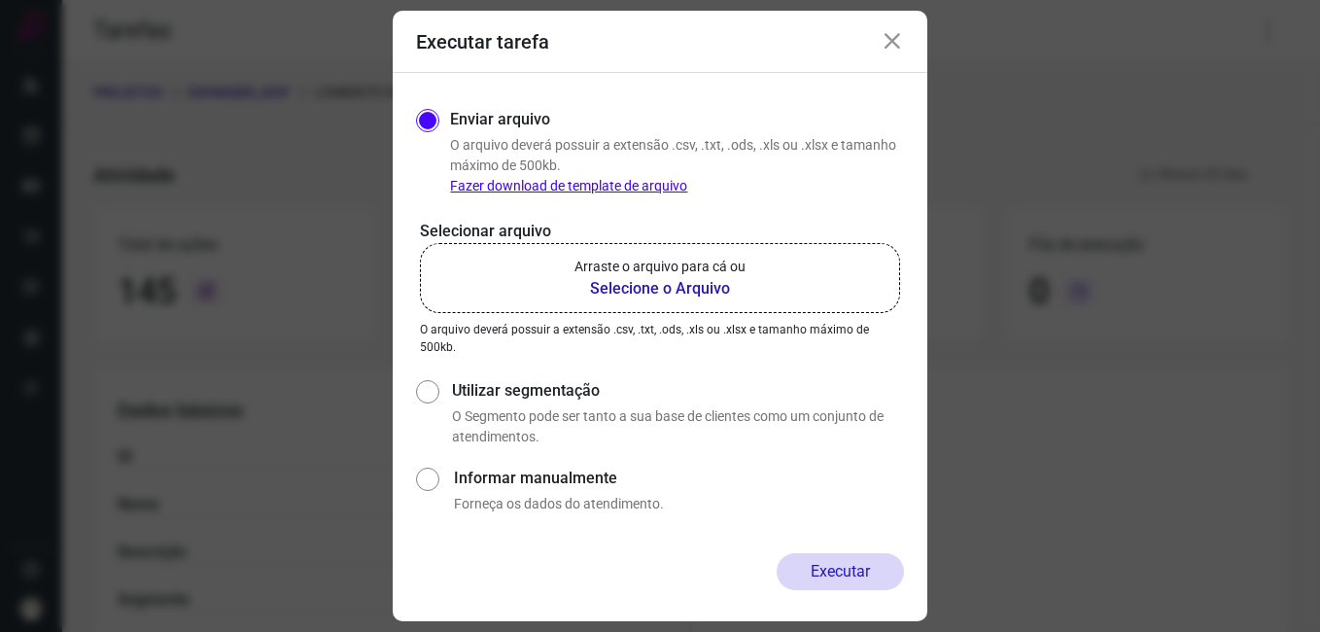
click at [899, 40] on icon at bounding box center [892, 41] width 23 height 23
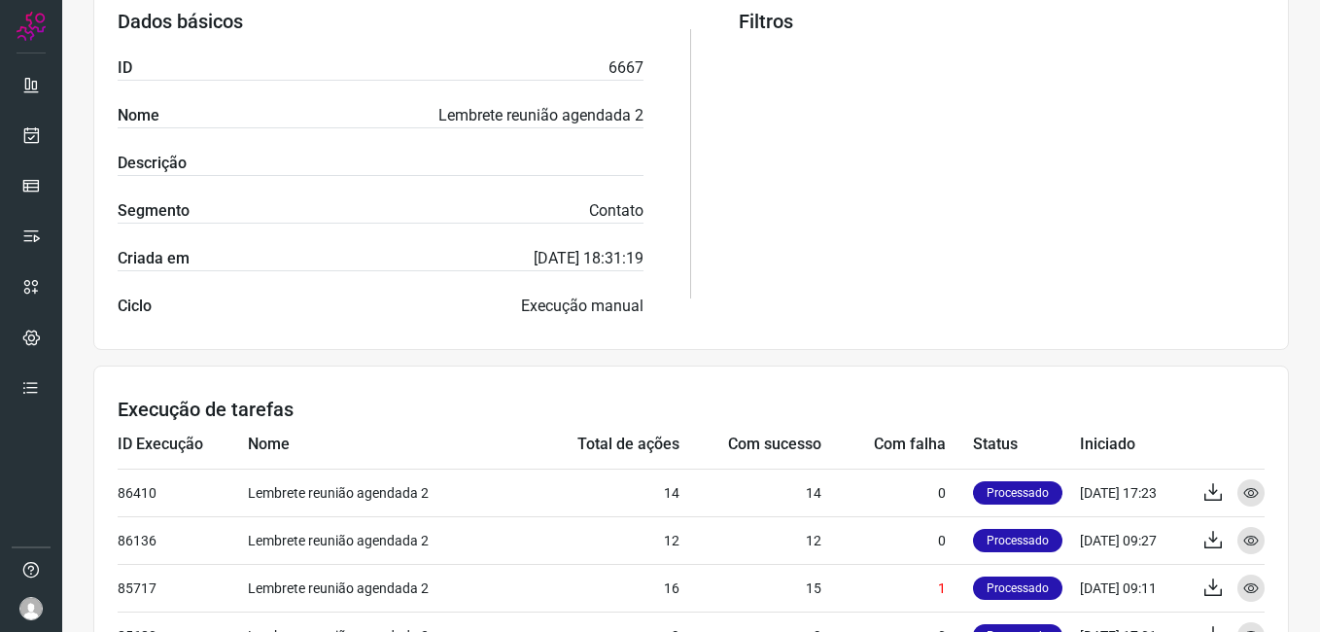
scroll to position [486, 0]
